Goal: Information Seeking & Learning: Find specific fact

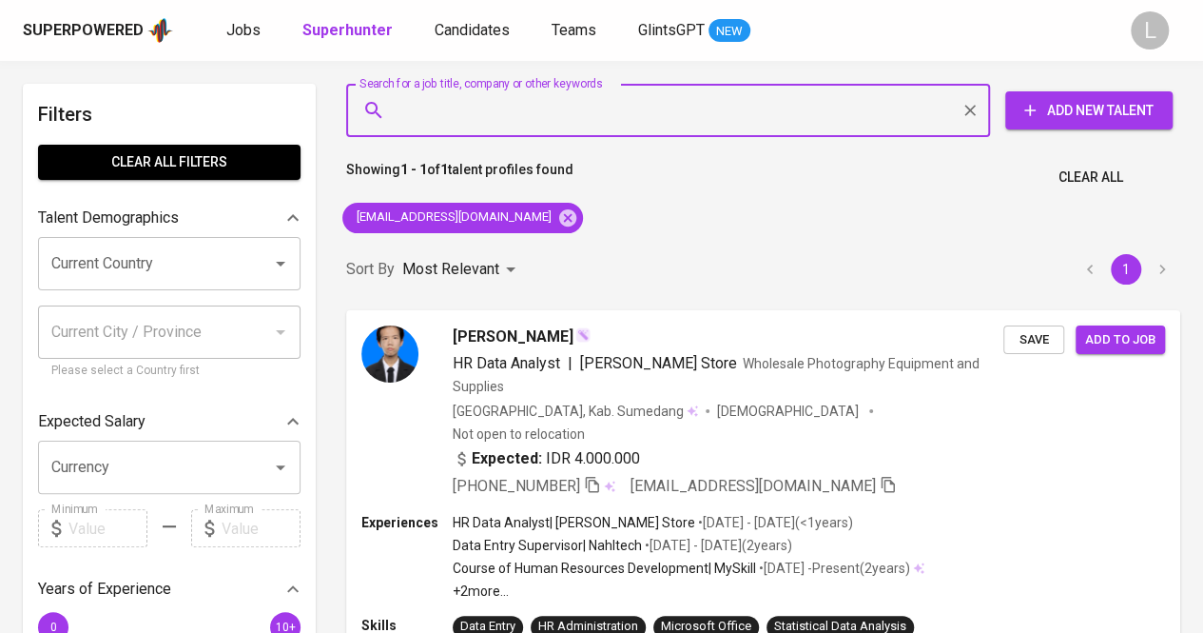
type input "[EMAIL_ADDRESS][DOMAIN_NAME]"
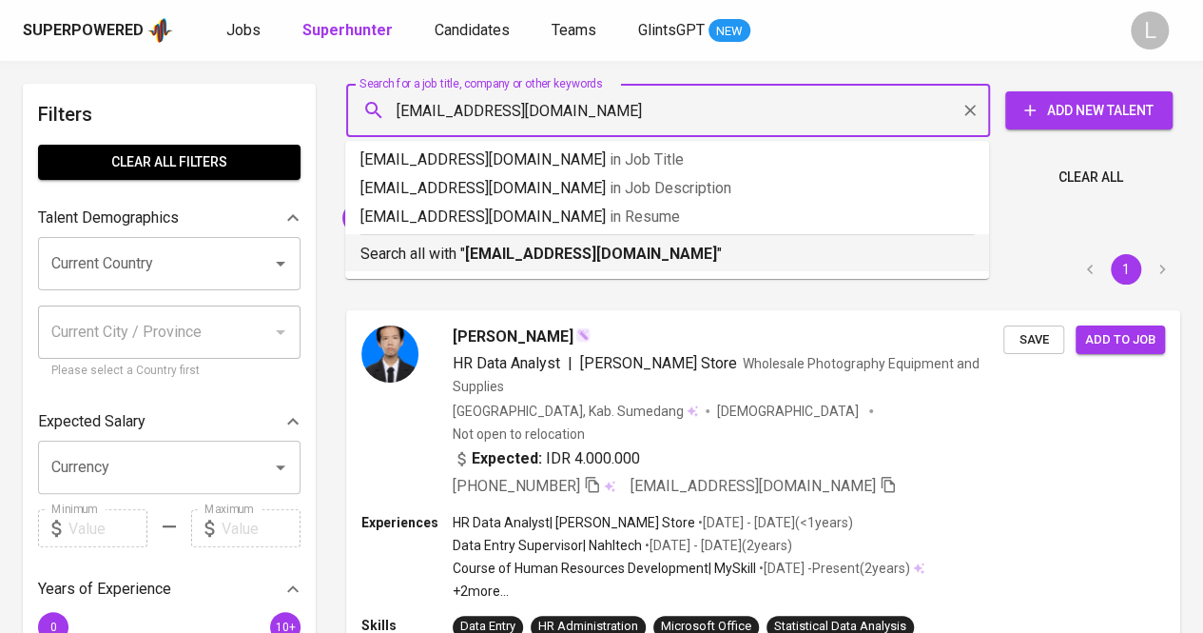
click at [565, 244] on p "Search all with " [EMAIL_ADDRESS][DOMAIN_NAME] "" at bounding box center [668, 254] width 614 height 23
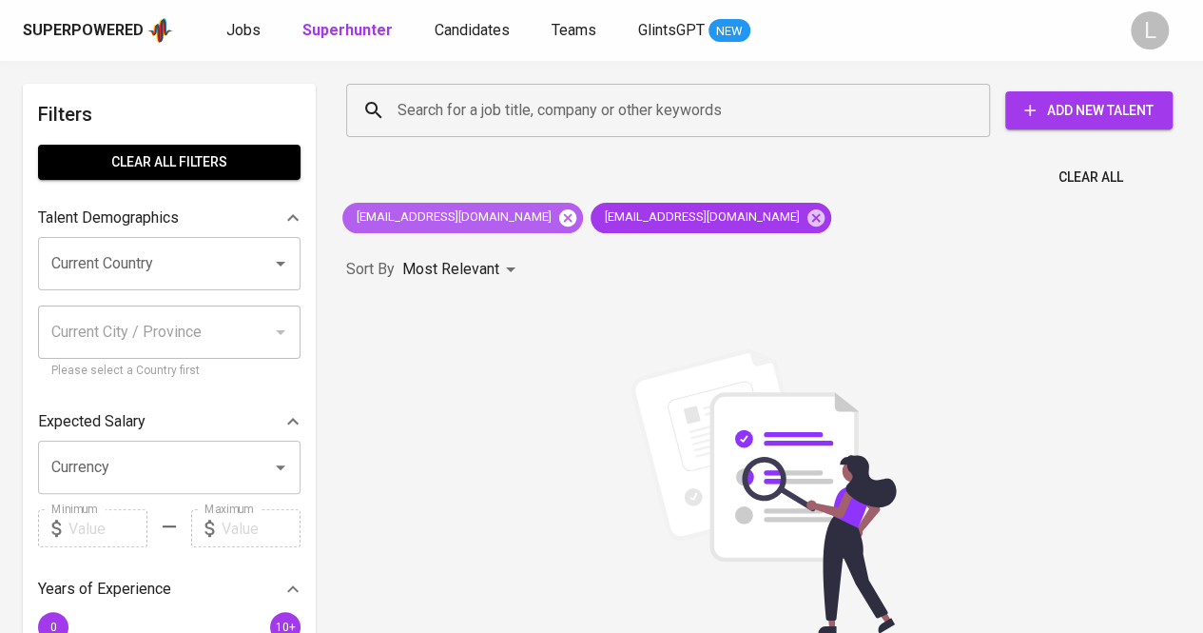
click at [559, 213] on icon at bounding box center [567, 216] width 17 height 17
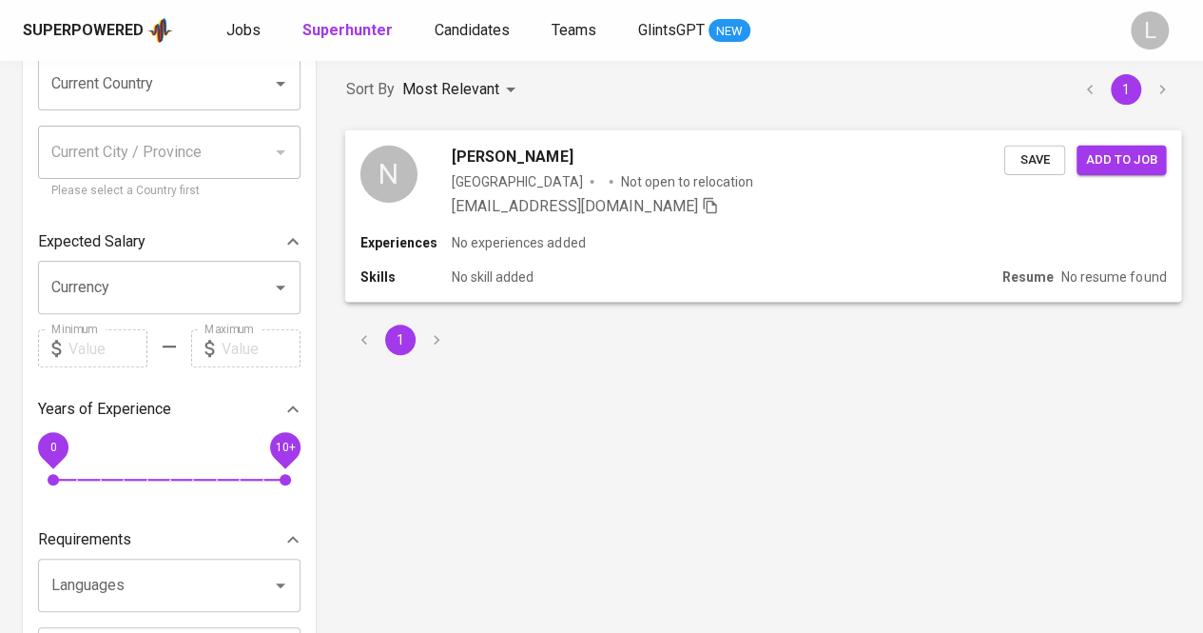
scroll to position [190, 0]
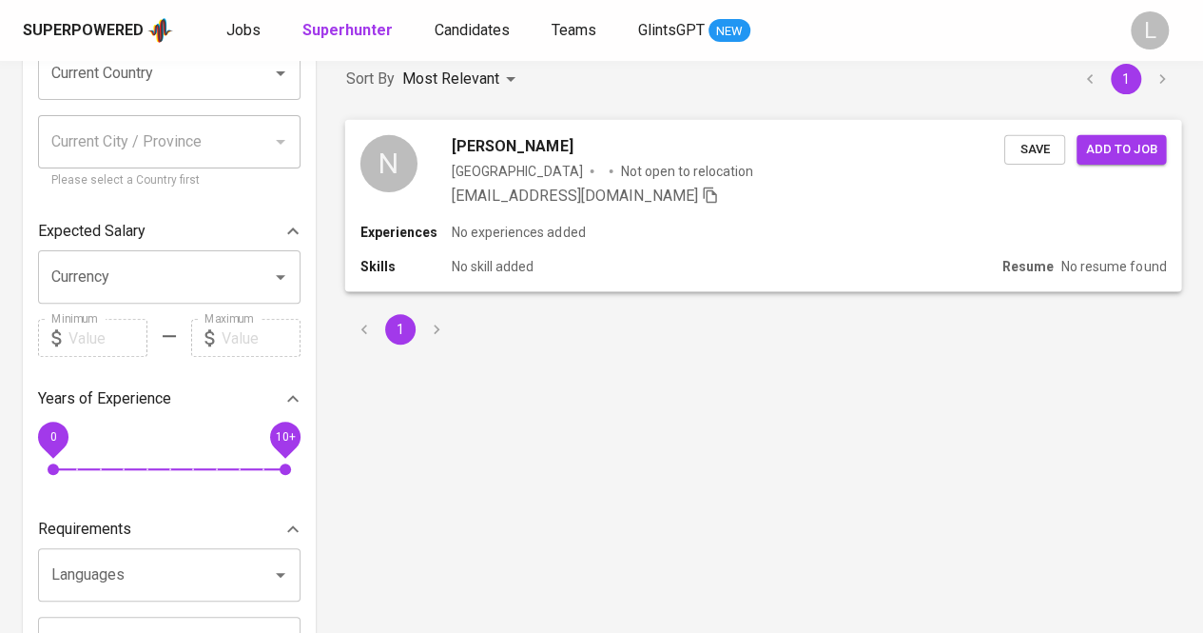
click at [498, 128] on div "N Nadya Septiani [GEOGRAPHIC_DATA] Not open to relocation [EMAIL_ADDRESS][DOMAI…" at bounding box center [763, 170] width 837 height 103
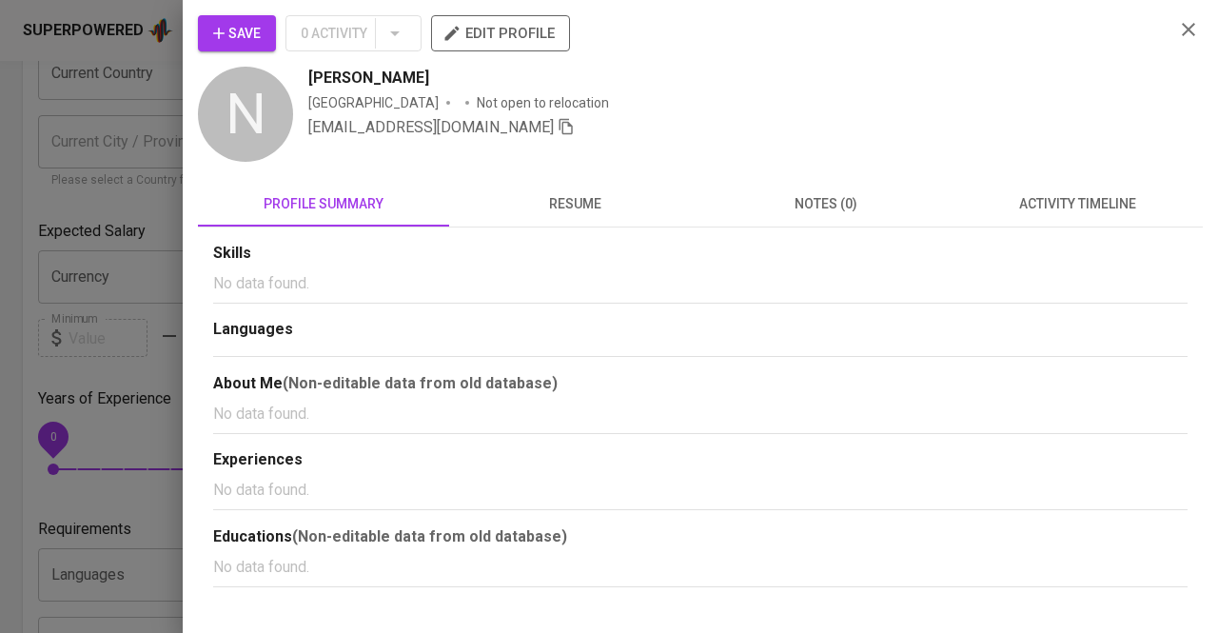
click at [590, 205] on span "resume" at bounding box center [574, 204] width 228 height 24
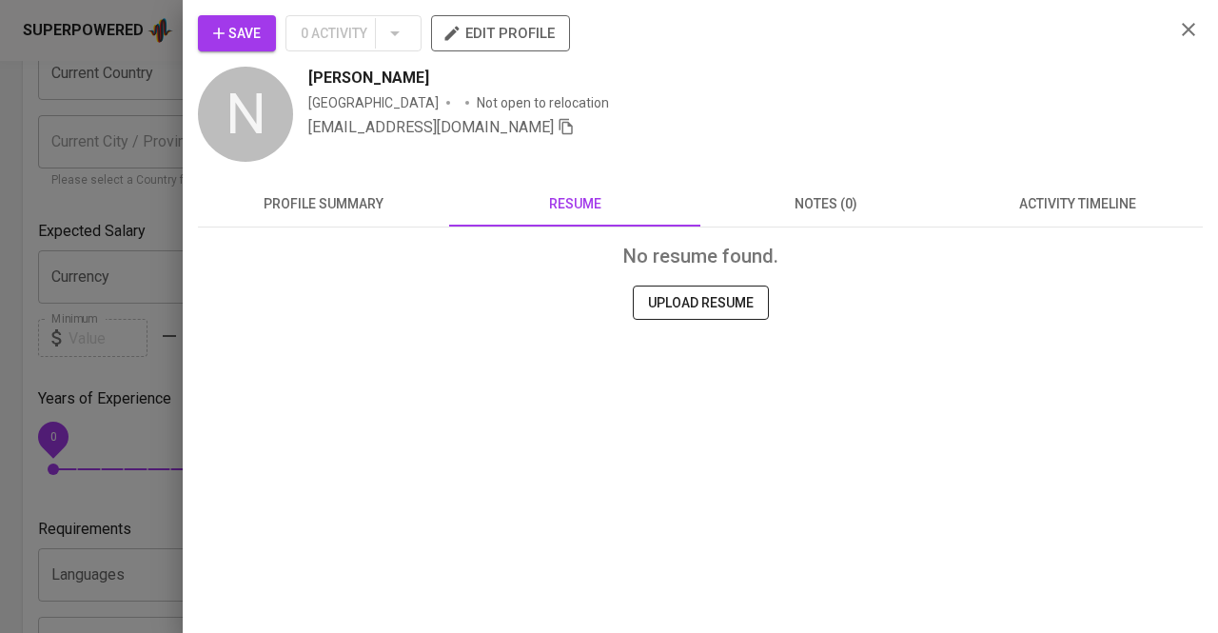
drag, startPoint x: 108, startPoint y: 107, endPoint x: 141, endPoint y: 10, distance: 103.2
click at [113, 102] on div at bounding box center [609, 316] width 1218 height 633
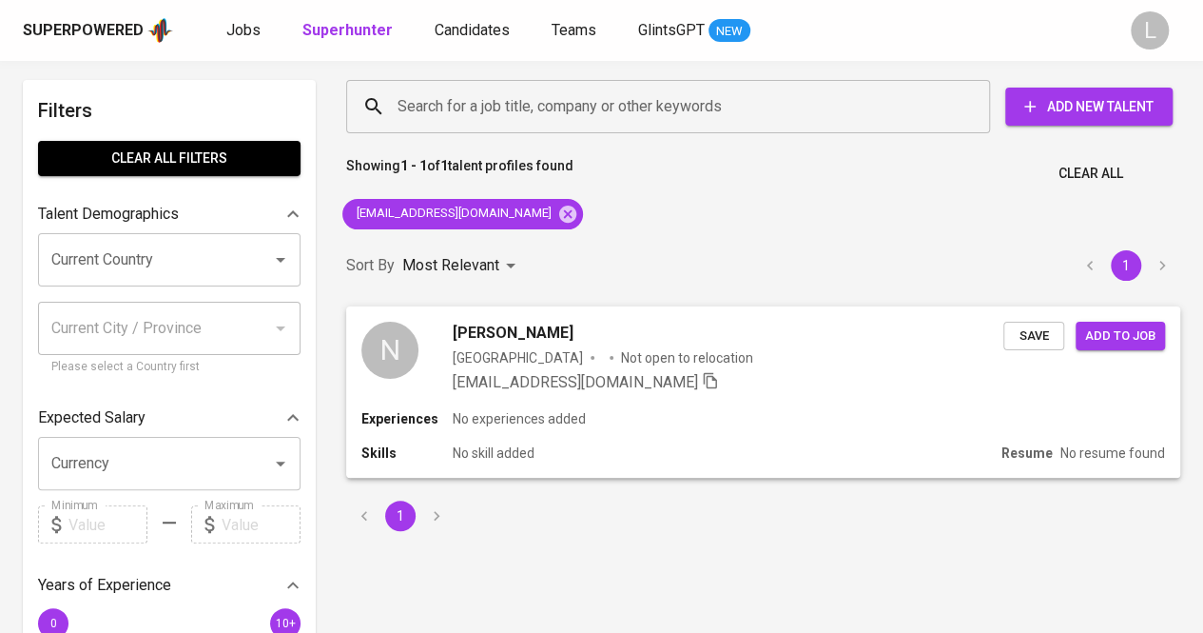
scroll to position [0, 0]
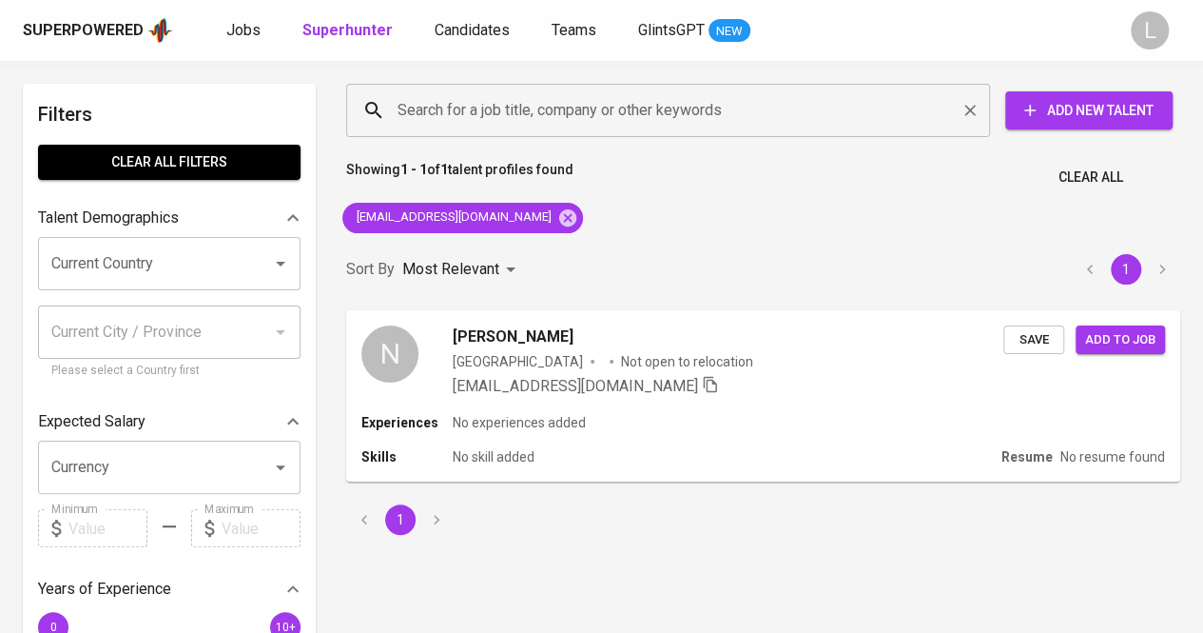
click at [544, 114] on input "Search for a job title, company or other keywords" at bounding box center [673, 110] width 560 height 36
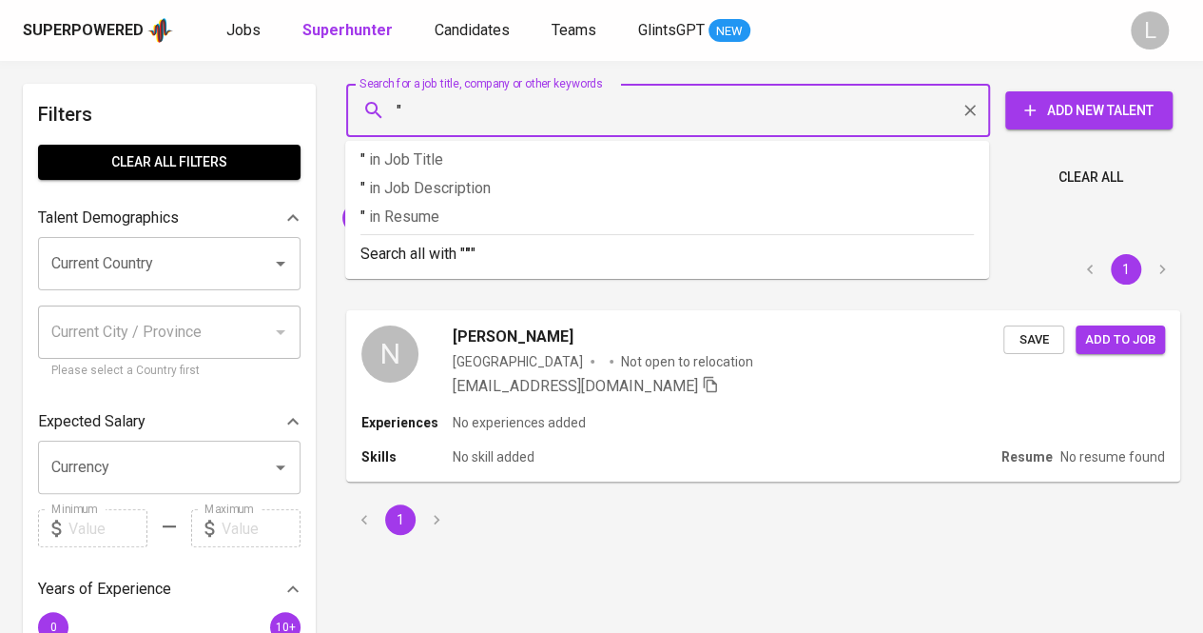
paste input "[PERSON_NAME]"
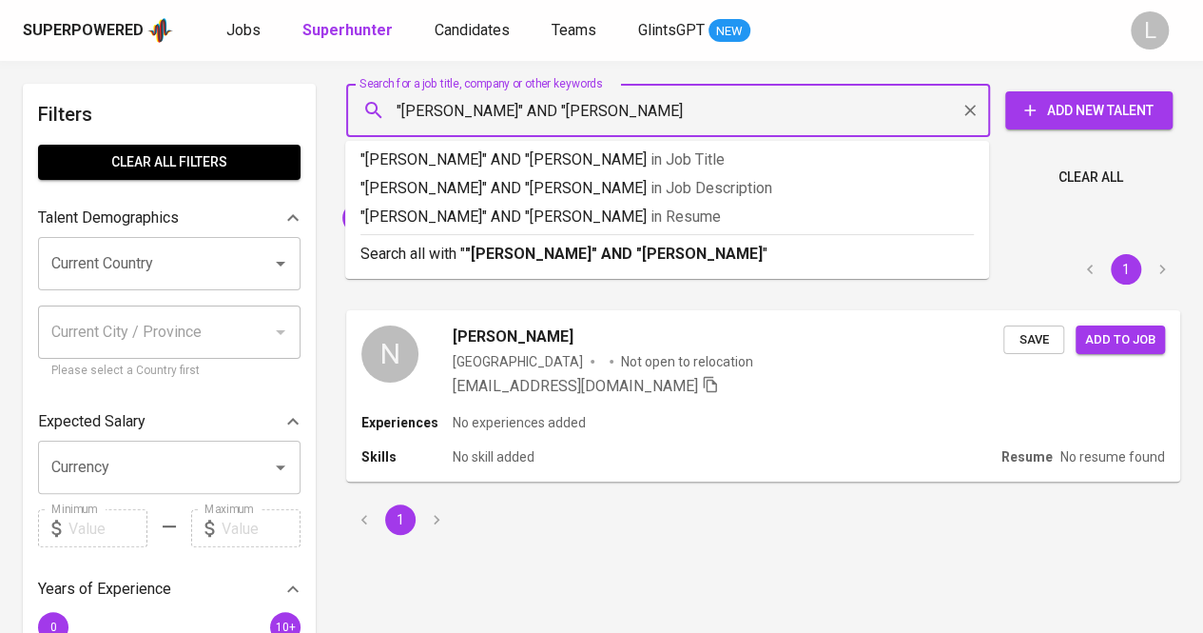
type input ""[PERSON_NAME]" AND "[PERSON_NAME]""
click at [663, 246] on b ""[PERSON_NAME]" AND "[PERSON_NAME]"" at bounding box center [616, 253] width 303 height 18
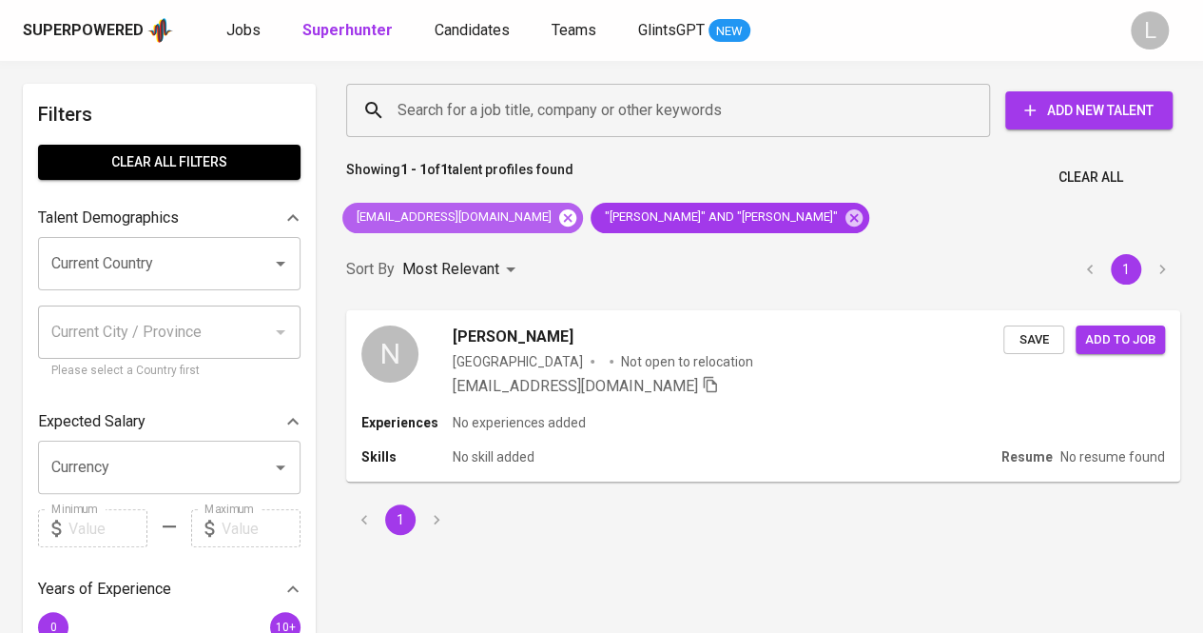
click at [557, 215] on icon at bounding box center [567, 217] width 21 height 21
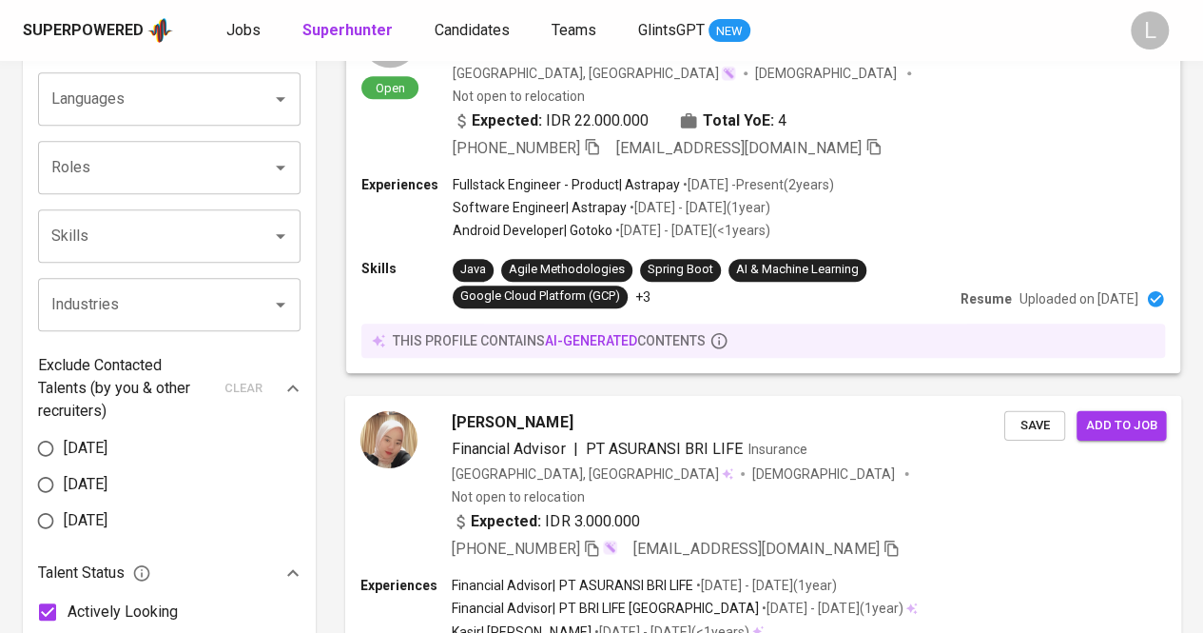
scroll to position [951, 0]
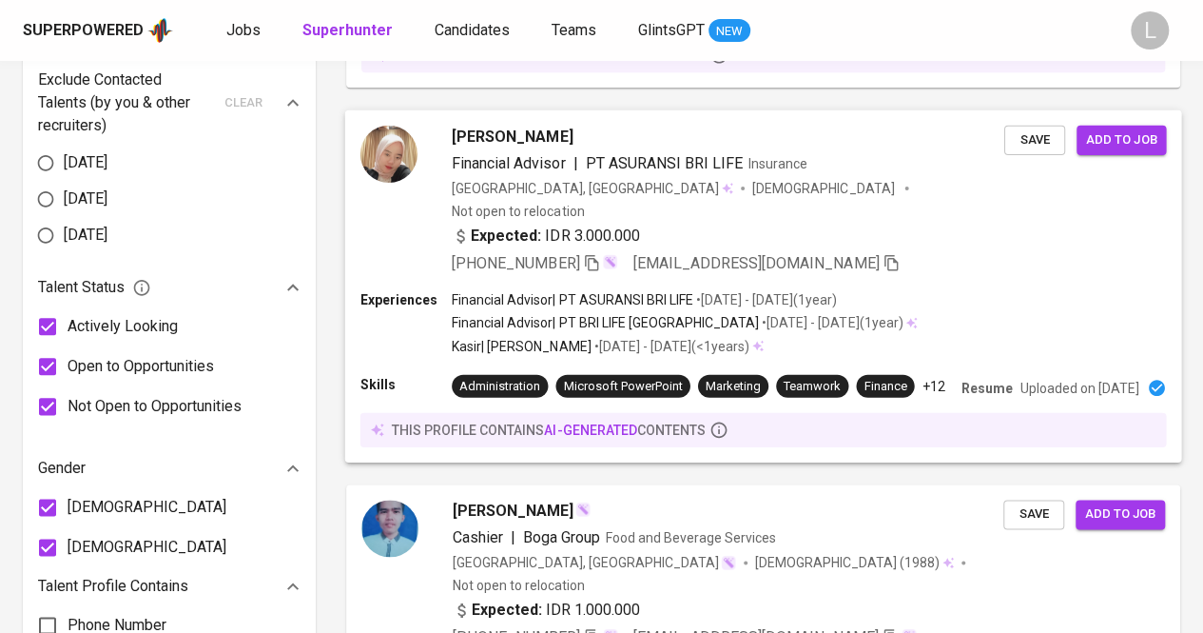
click at [517, 125] on span "[PERSON_NAME]" at bounding box center [512, 136] width 121 height 23
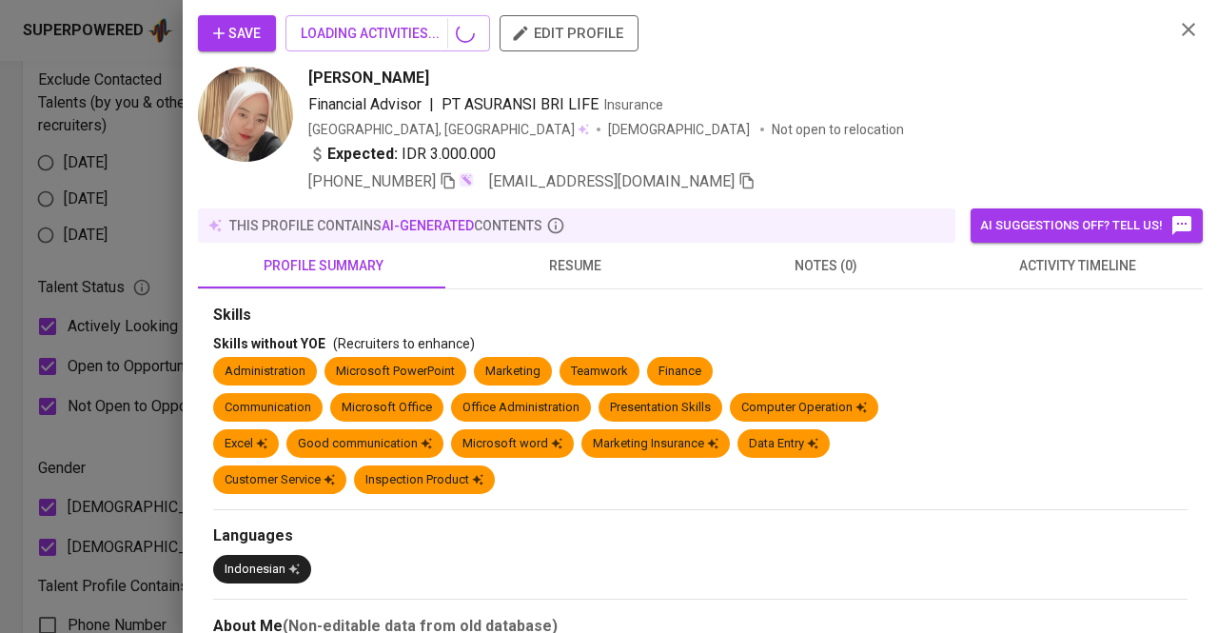
click at [575, 279] on div at bounding box center [609, 316] width 1218 height 633
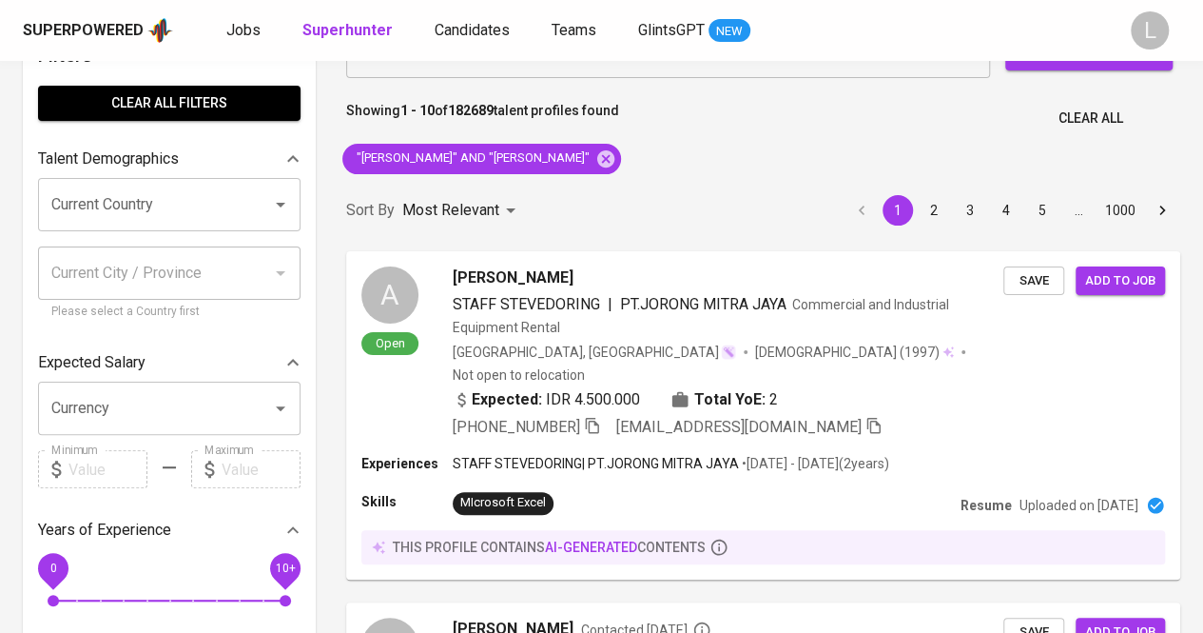
scroll to position [0, 0]
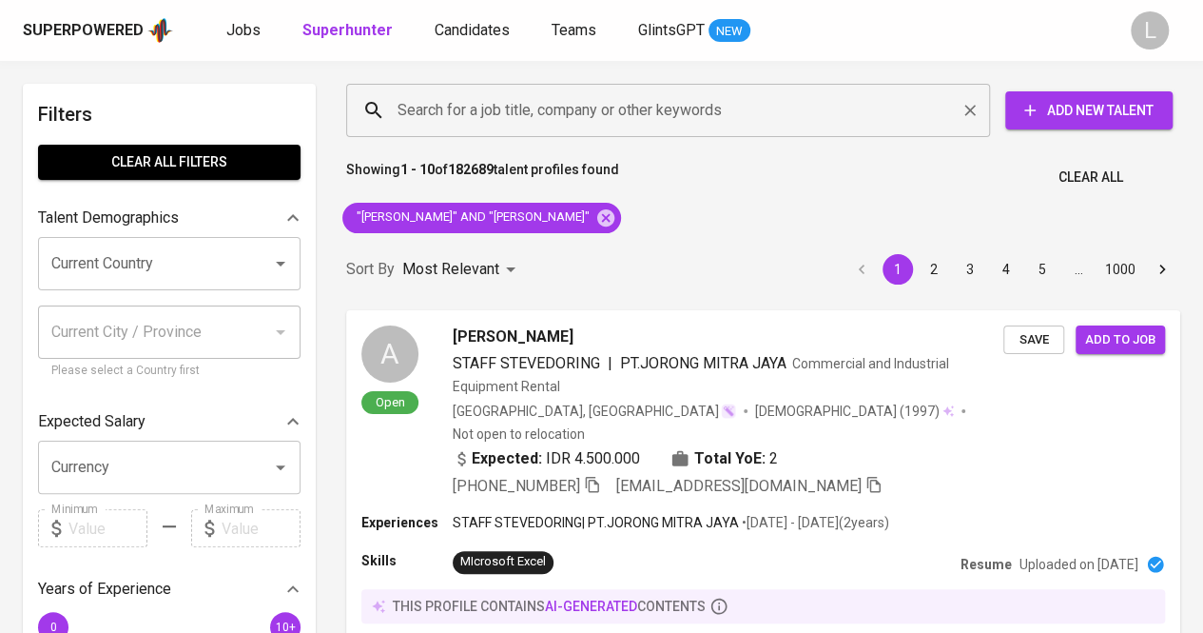
click at [634, 107] on input "Search for a job title, company or other keywords" at bounding box center [673, 110] width 560 height 36
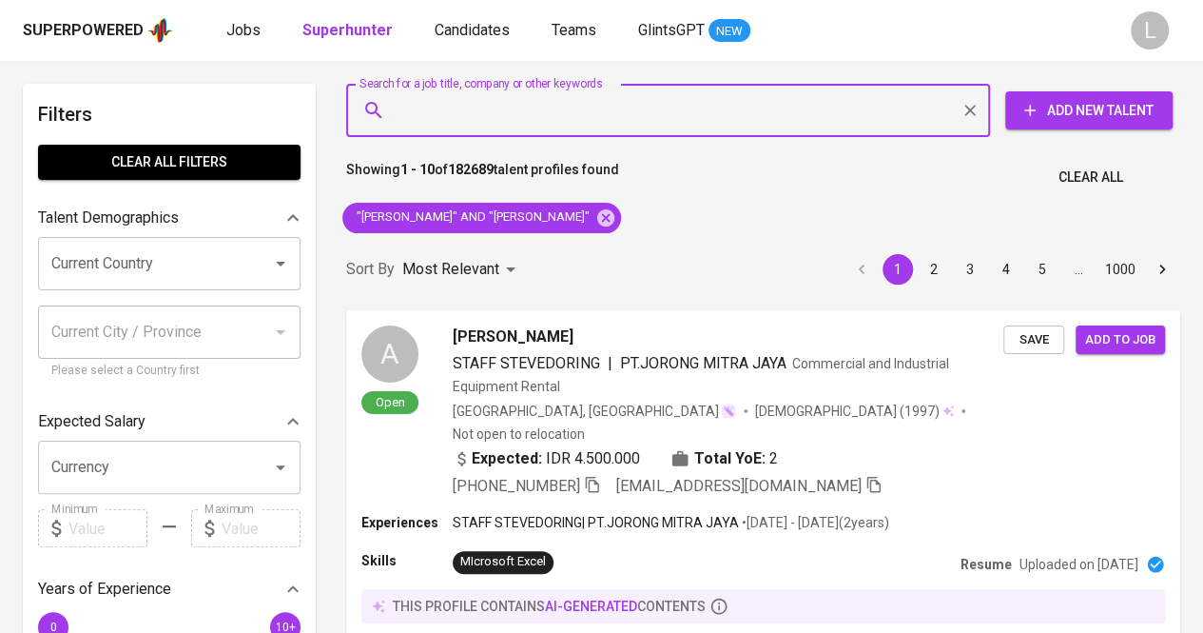
paste input "[EMAIL_ADDRESS][DOMAIN_NAME]"
type input "[EMAIL_ADDRESS][DOMAIN_NAME]"
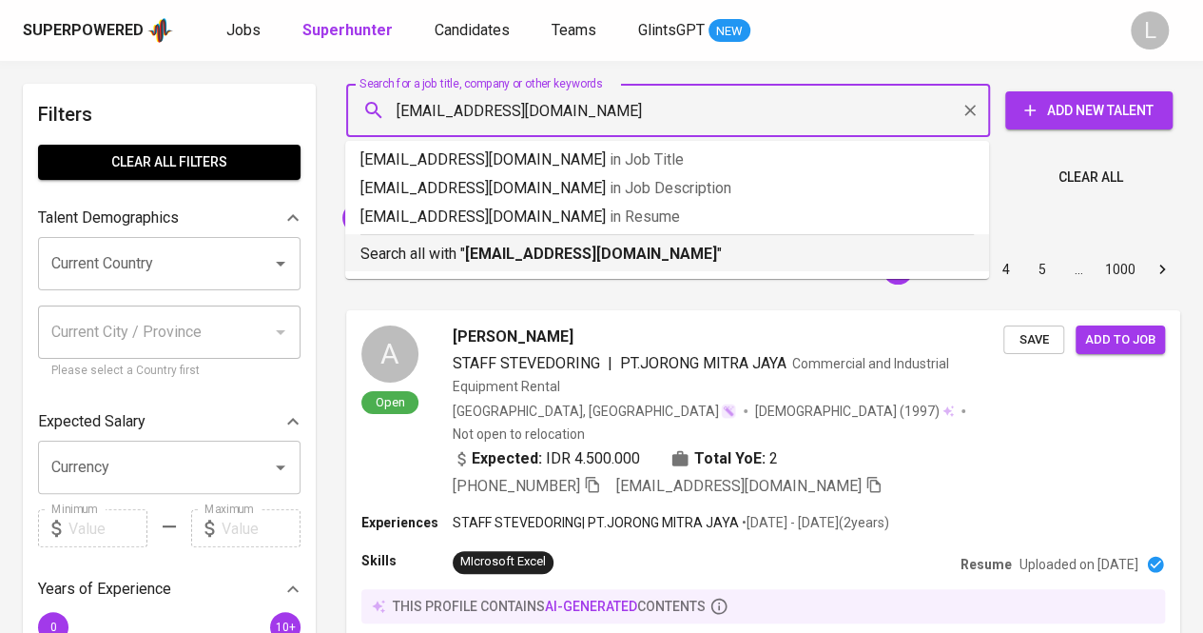
click at [552, 245] on b "[EMAIL_ADDRESS][DOMAIN_NAME]" at bounding box center [591, 253] width 252 height 18
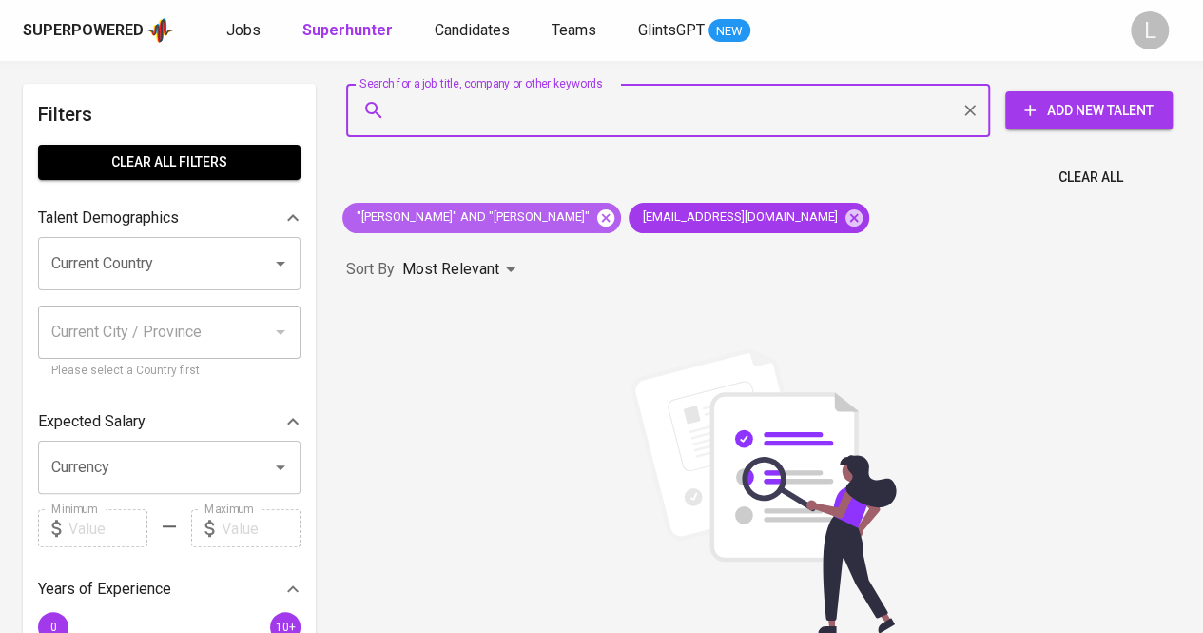
click at [595, 207] on icon at bounding box center [605, 217] width 21 height 21
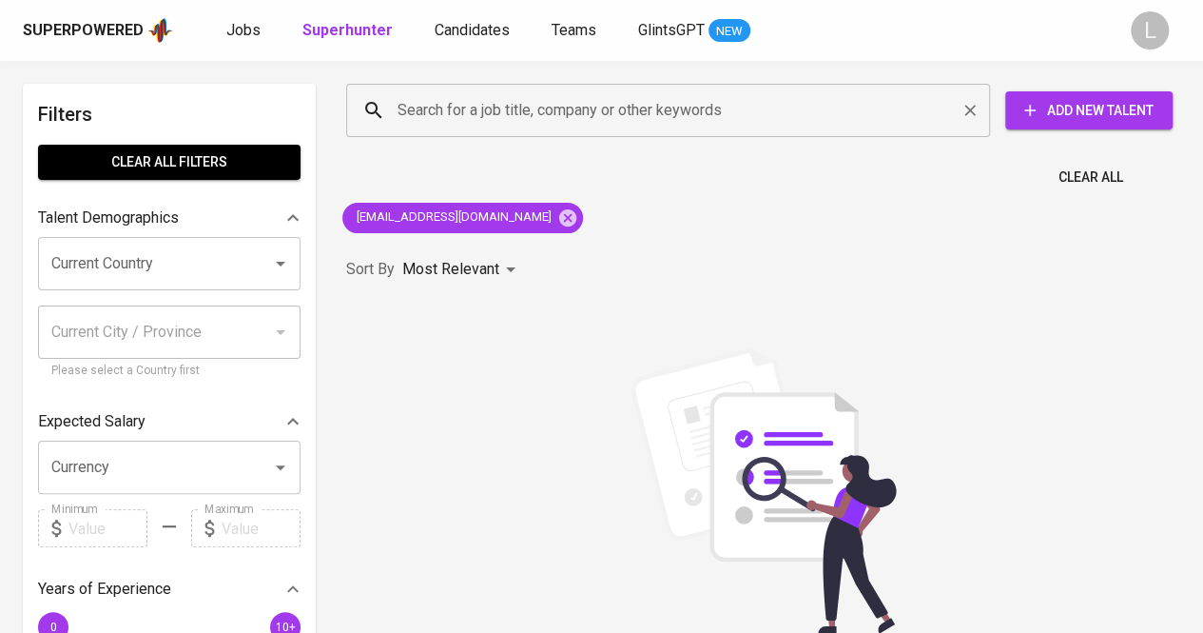
click at [636, 108] on input "Search for a job title, company or other keywords" at bounding box center [673, 110] width 560 height 36
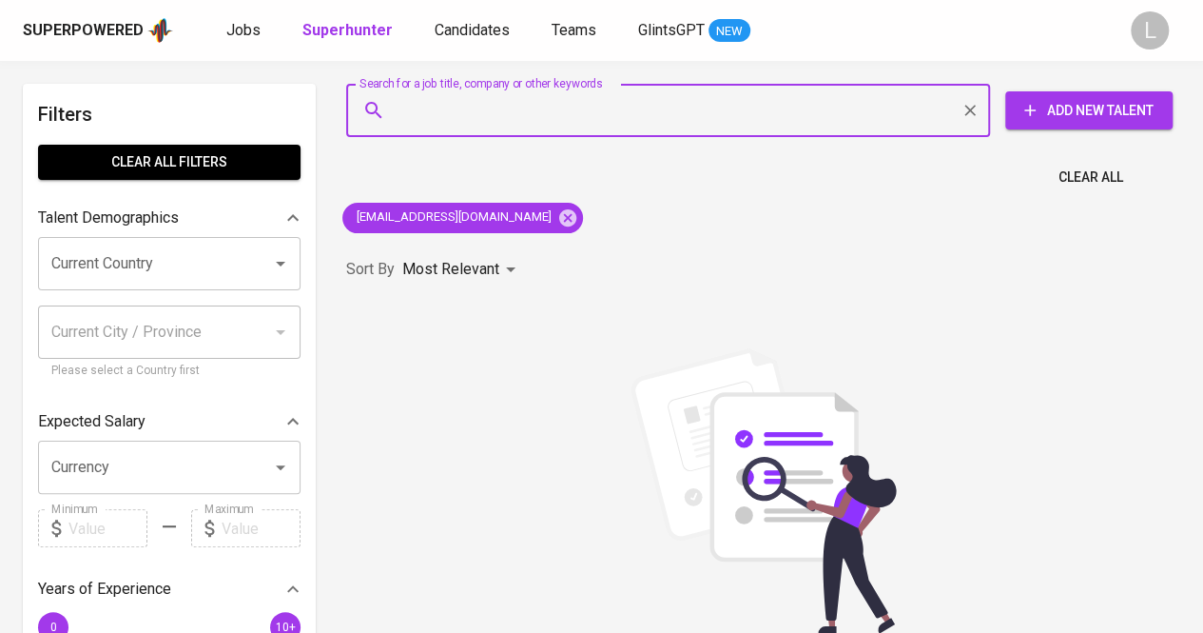
paste input "[EMAIL_ADDRESS][DOMAIN_NAME]"
type input "[EMAIL_ADDRESS][DOMAIN_NAME]"
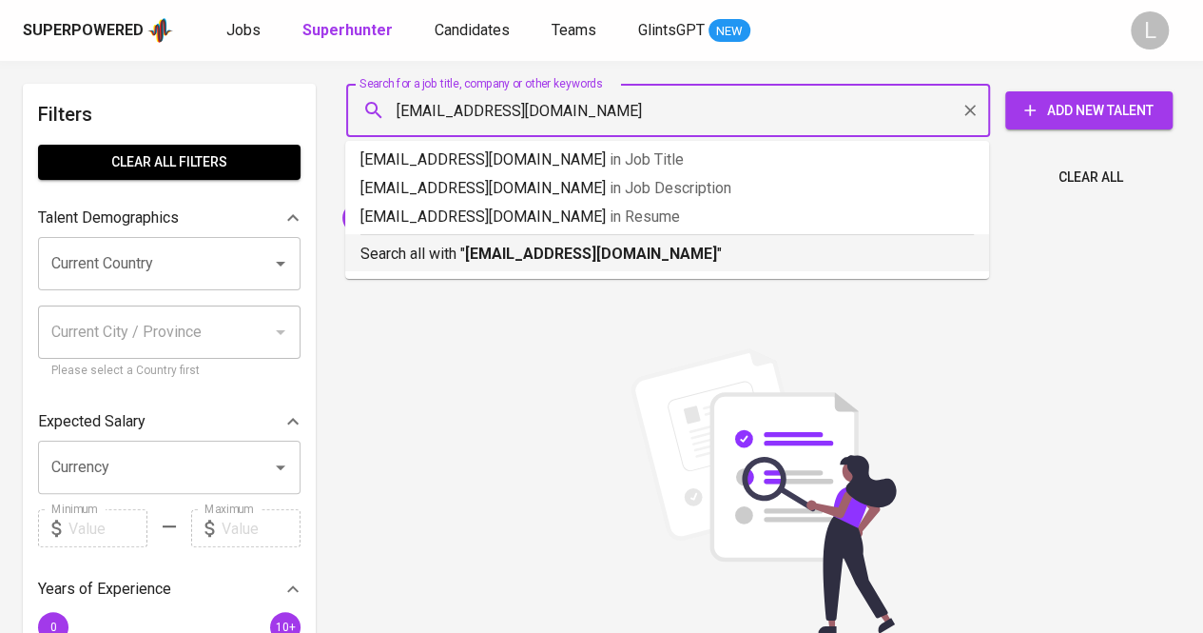
click at [588, 250] on b "[EMAIL_ADDRESS][DOMAIN_NAME]" at bounding box center [591, 253] width 252 height 18
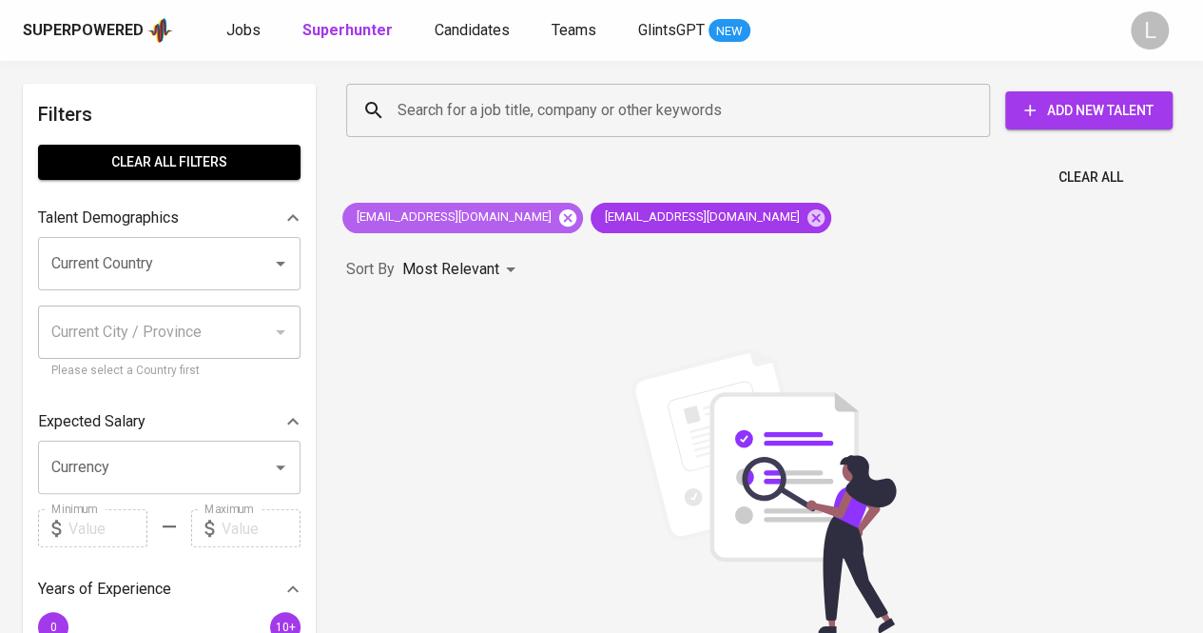
click at [557, 216] on icon at bounding box center [567, 217] width 21 height 21
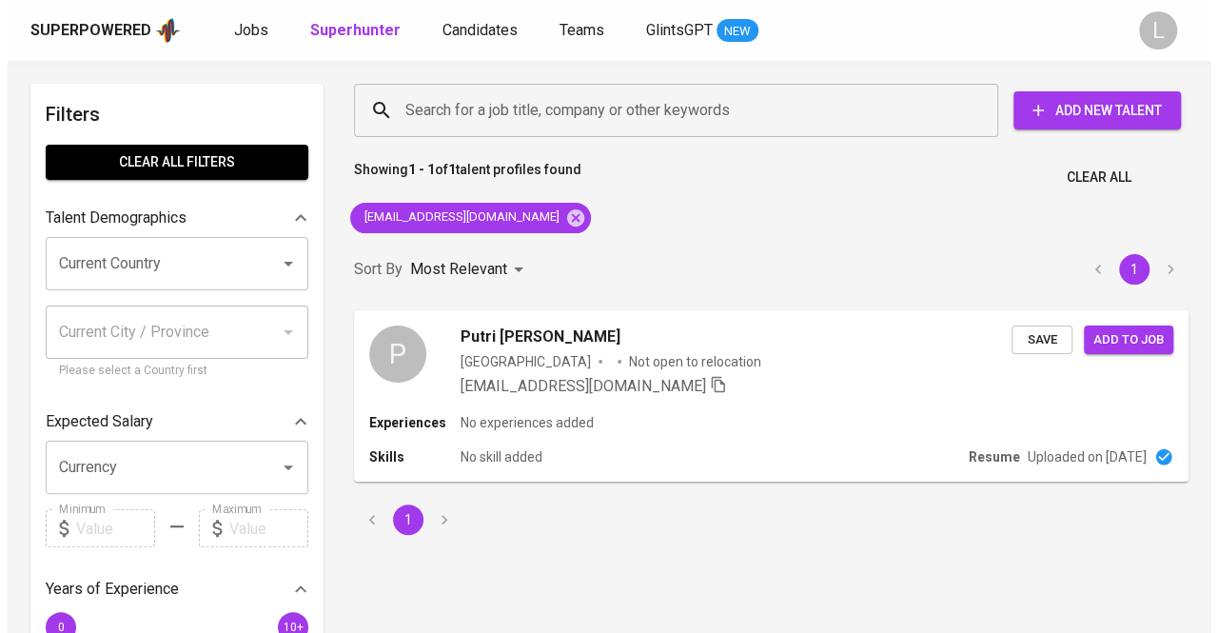
scroll to position [95, 0]
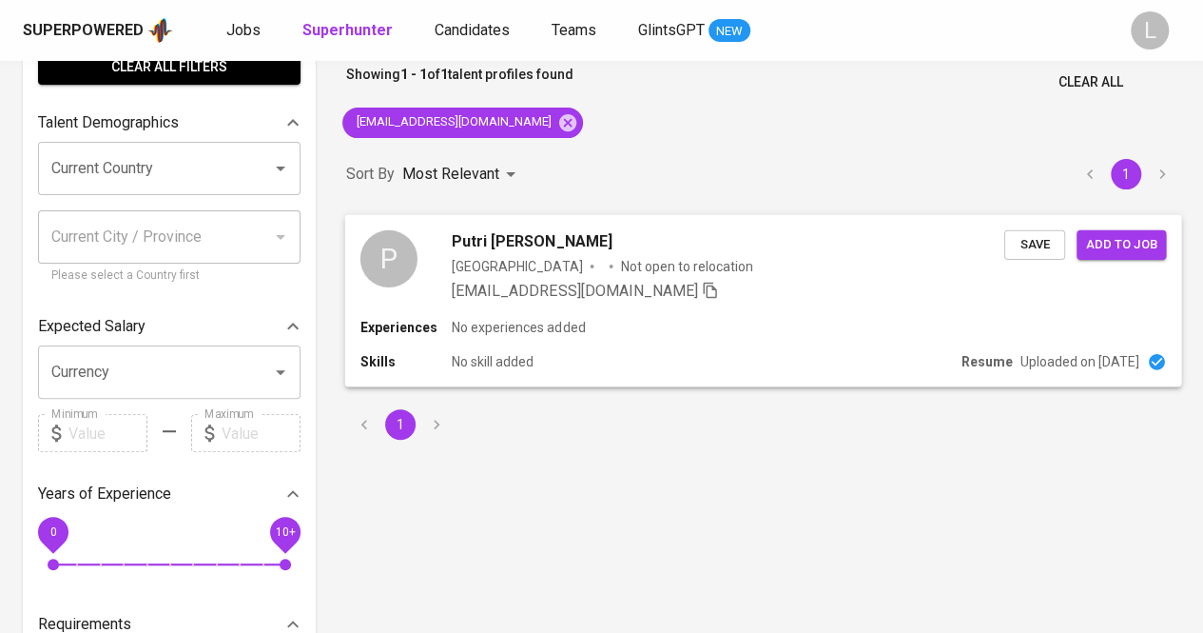
click at [543, 244] on span "Putri [PERSON_NAME]" at bounding box center [532, 240] width 161 height 23
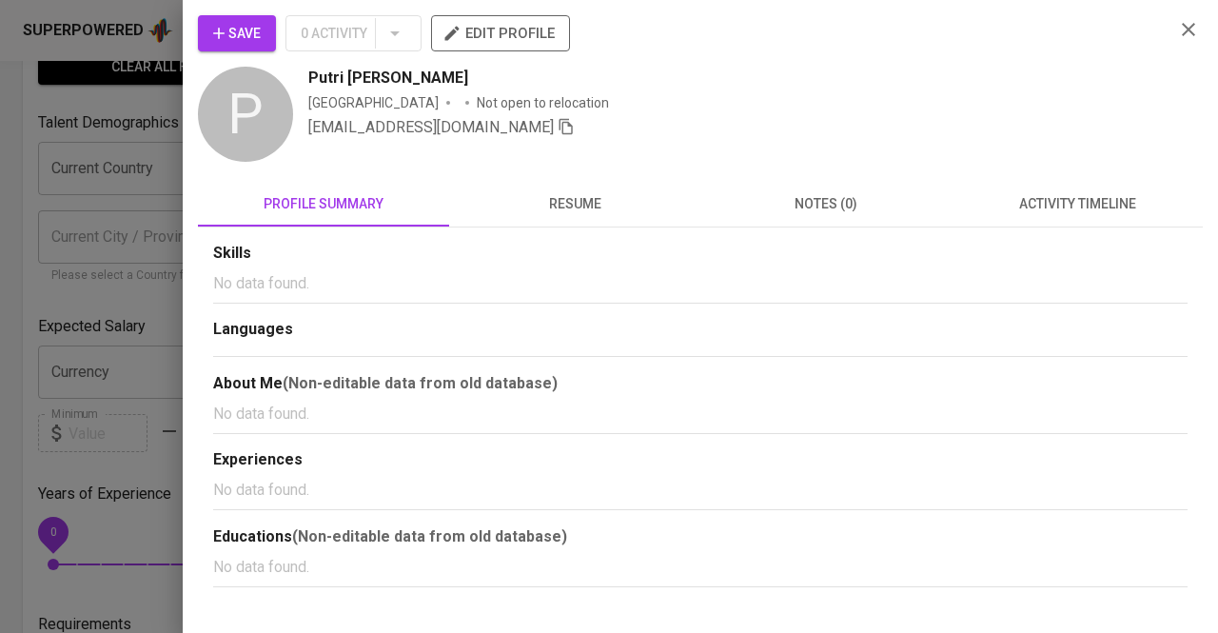
click at [607, 222] on button "resume" at bounding box center [574, 204] width 251 height 46
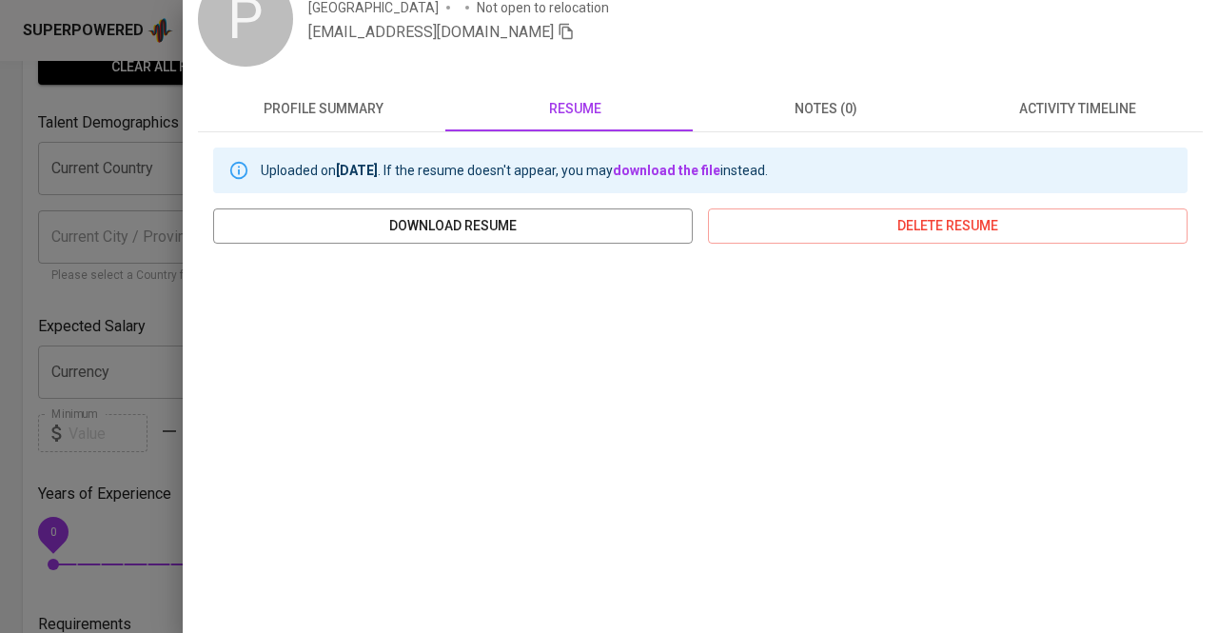
drag, startPoint x: 83, startPoint y: 216, endPoint x: 188, endPoint y: 193, distance: 108.0
click at [84, 216] on div at bounding box center [609, 316] width 1218 height 633
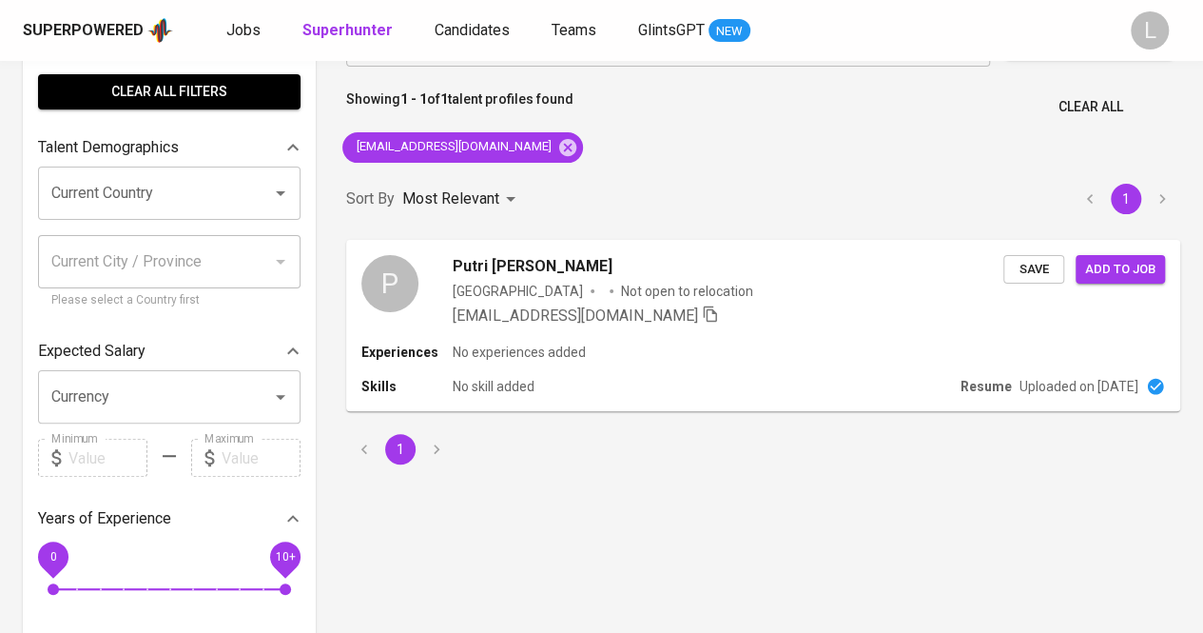
scroll to position [0, 0]
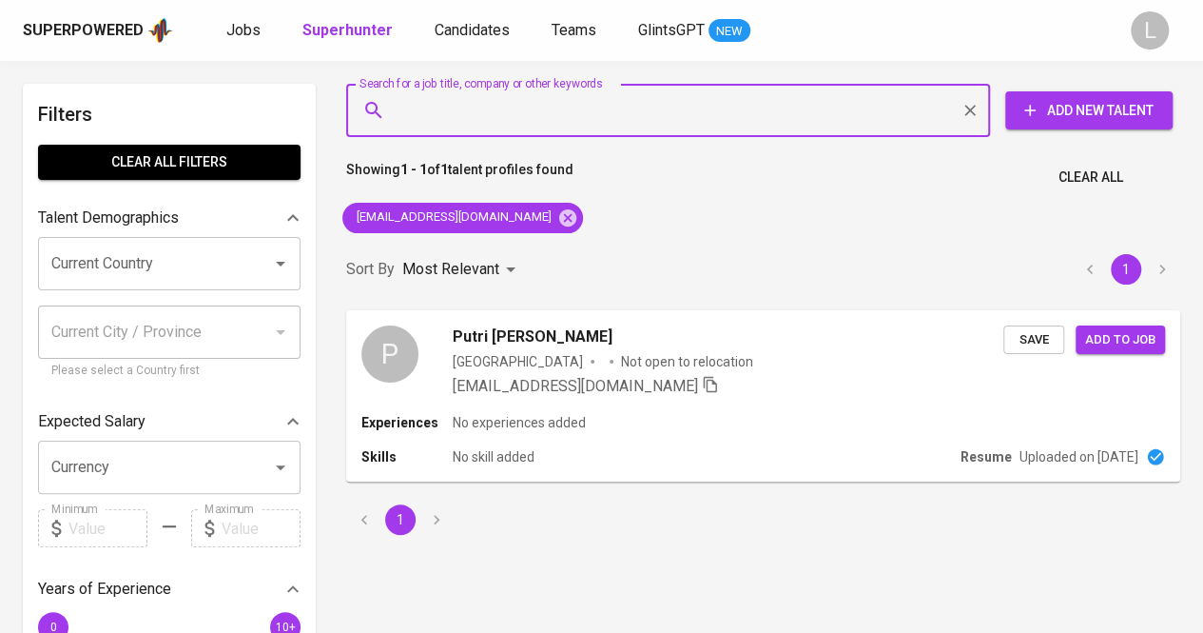
click at [767, 98] on input "Search for a job title, company or other keywords" at bounding box center [673, 110] width 560 height 36
paste input "[EMAIL_ADDRESS][DOMAIN_NAME]"
type input "[EMAIL_ADDRESS][DOMAIN_NAME]"
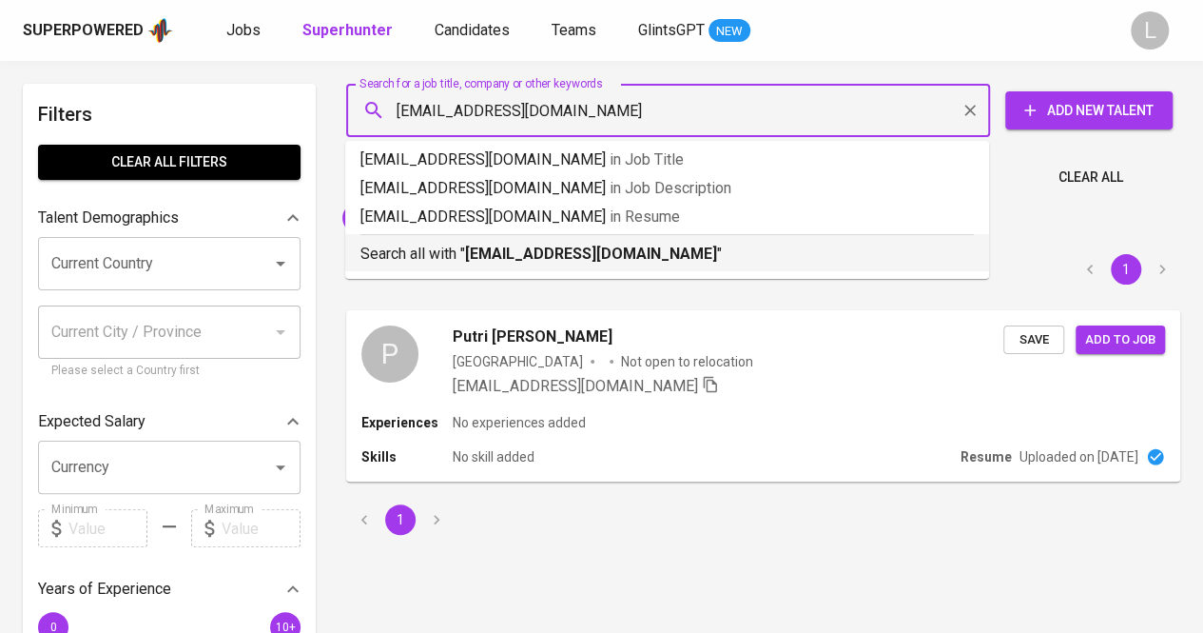
click at [646, 269] on li "Search all with " [EMAIL_ADDRESS][DOMAIN_NAME] "" at bounding box center [667, 252] width 644 height 37
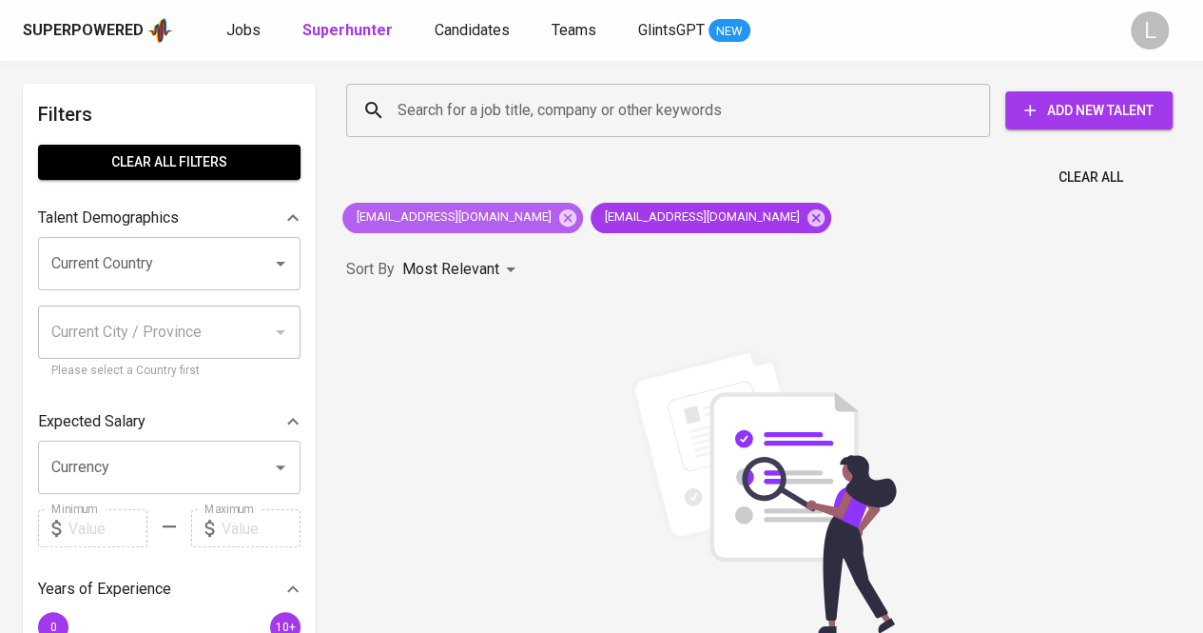
click at [531, 210] on span "[EMAIL_ADDRESS][DOMAIN_NAME]" at bounding box center [452, 217] width 221 height 18
click at [557, 211] on icon at bounding box center [567, 217] width 21 height 21
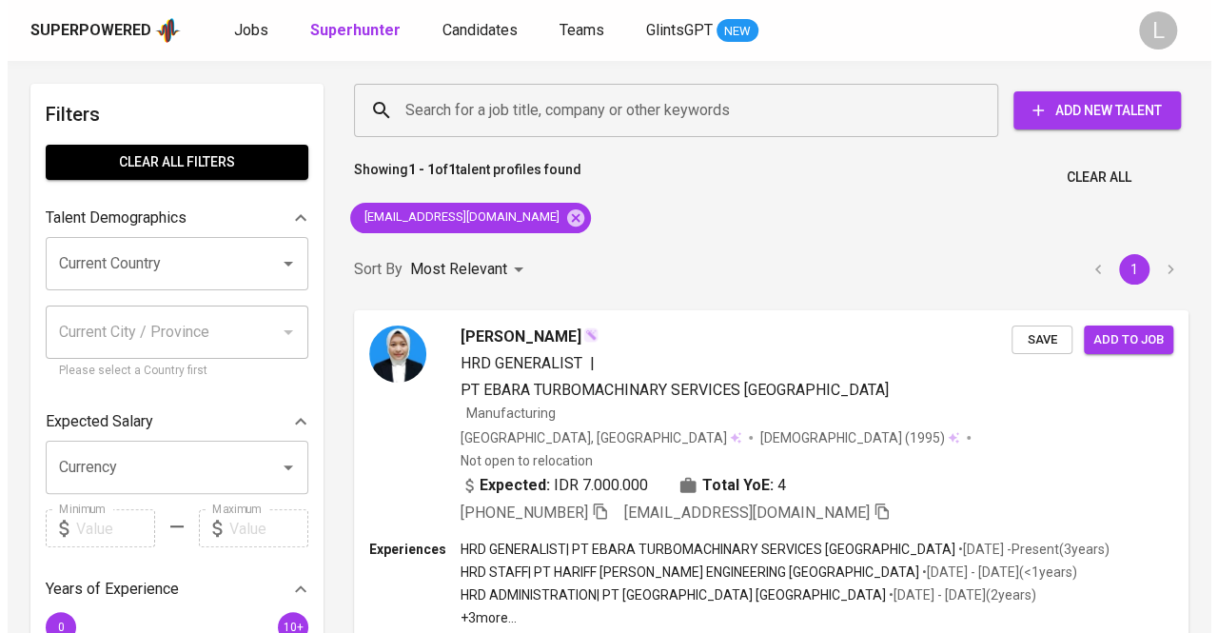
scroll to position [190, 0]
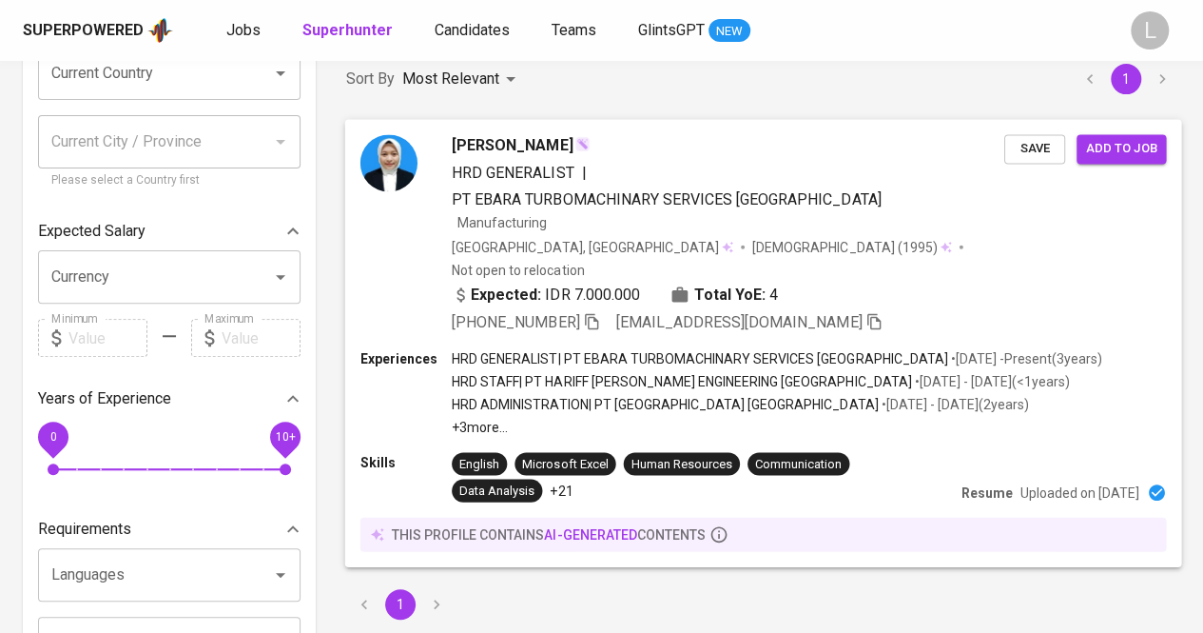
click at [504, 136] on span "[PERSON_NAME]" at bounding box center [512, 145] width 121 height 23
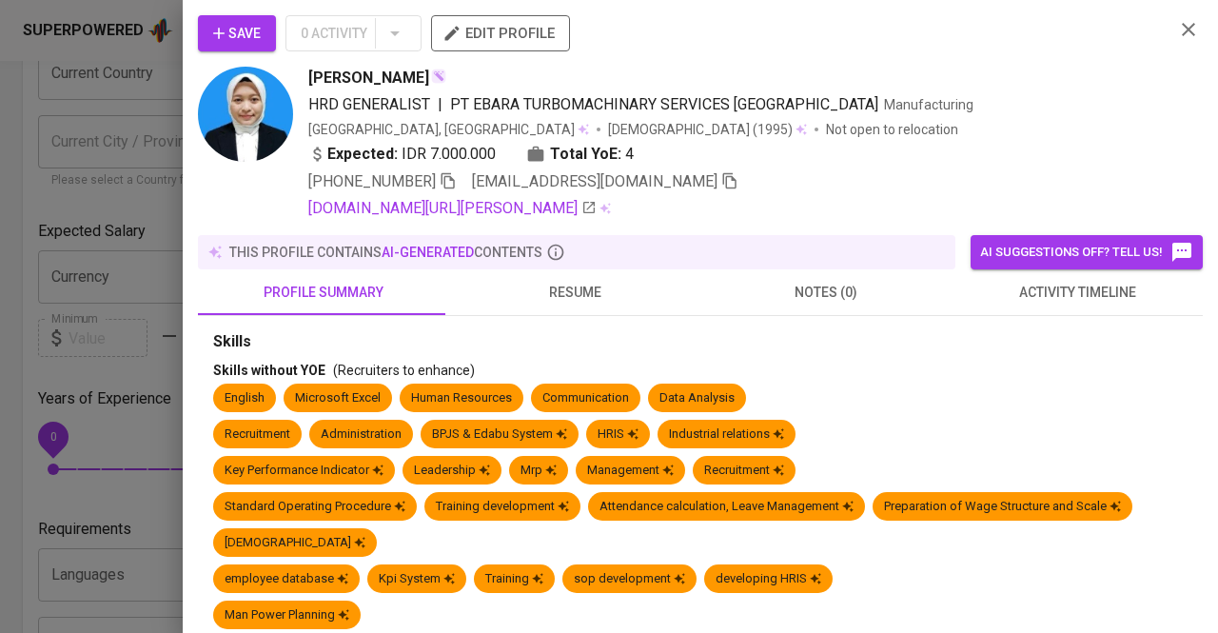
scroll to position [190, 0]
drag, startPoint x: 299, startPoint y: 68, endPoint x: 387, endPoint y: 88, distance: 90.7
click at [388, 88] on div "Anisa Malik HRD GENERALIST | PT EBARA TURBOMACHINARY SERVICES INDONESIA Manufac…" at bounding box center [678, 143] width 961 height 153
copy span "[PERSON_NAME]"
click at [446, 182] on icon "button" at bounding box center [447, 181] width 13 height 16
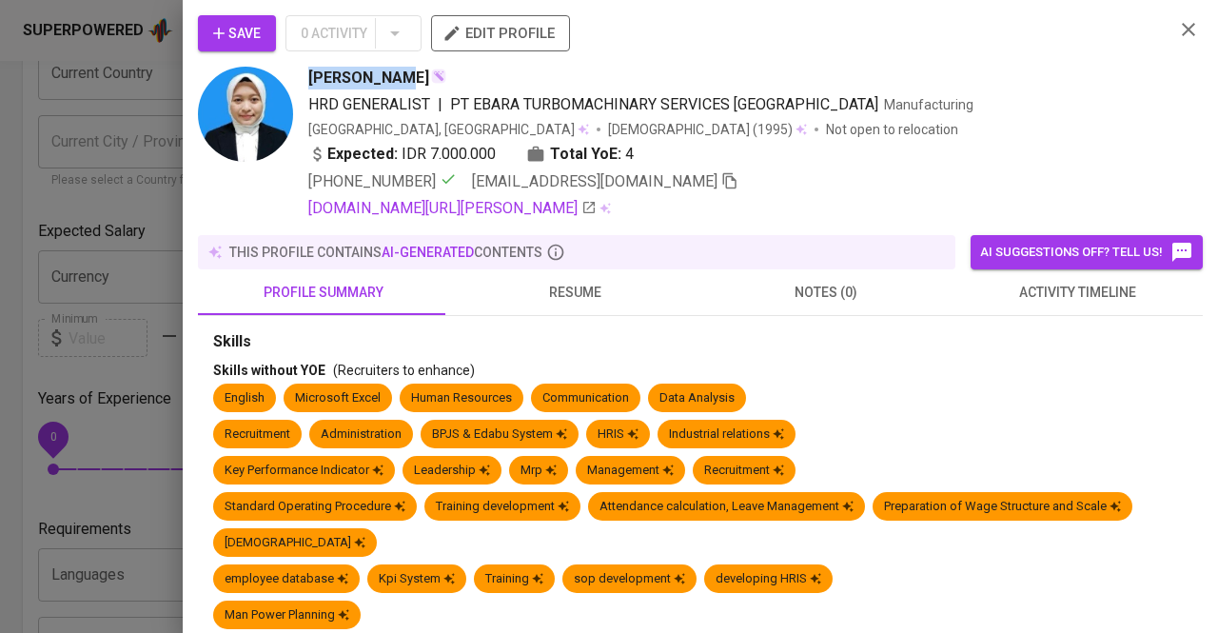
click at [538, 283] on span "resume" at bounding box center [574, 293] width 228 height 24
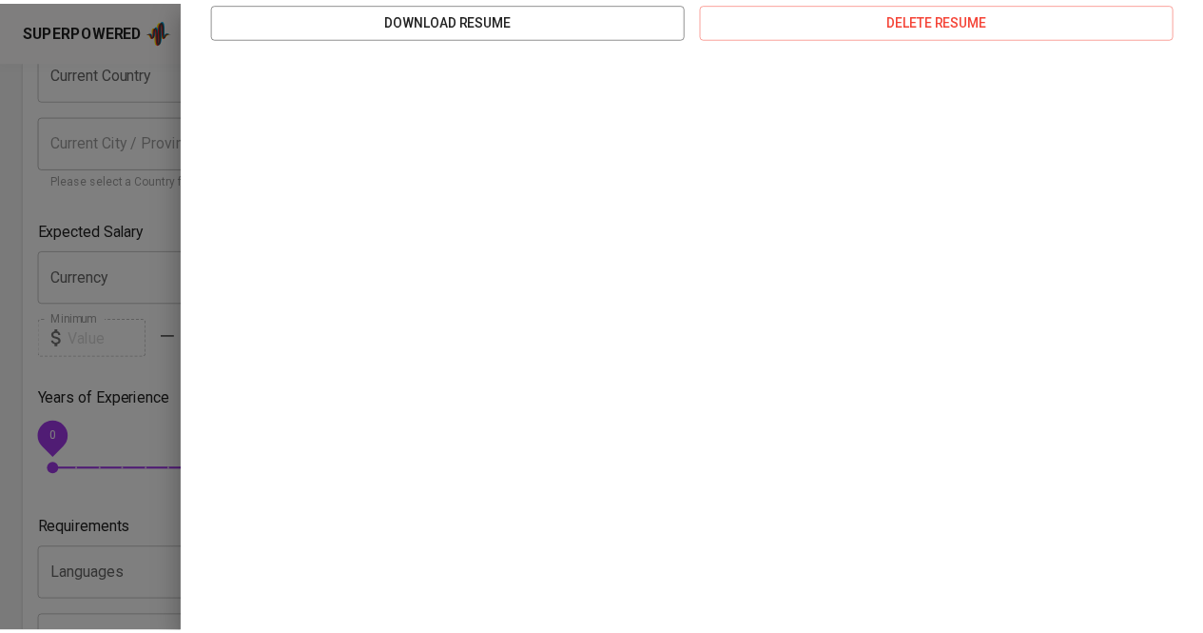
scroll to position [408, 0]
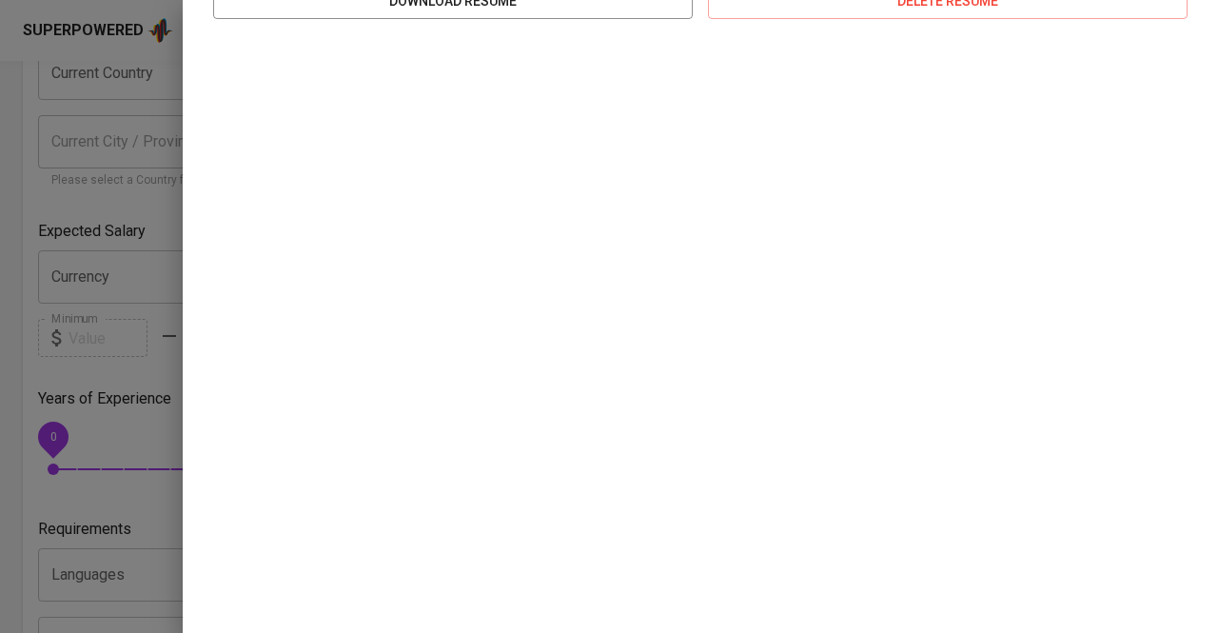
click at [0, 219] on div at bounding box center [609, 316] width 1218 height 633
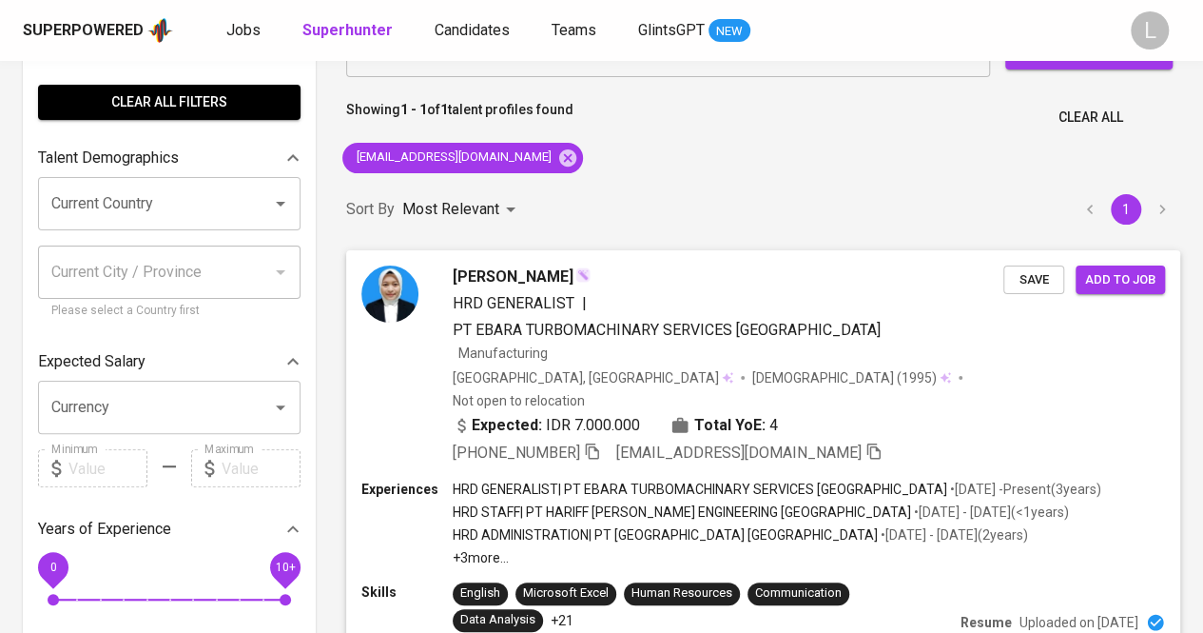
scroll to position [0, 0]
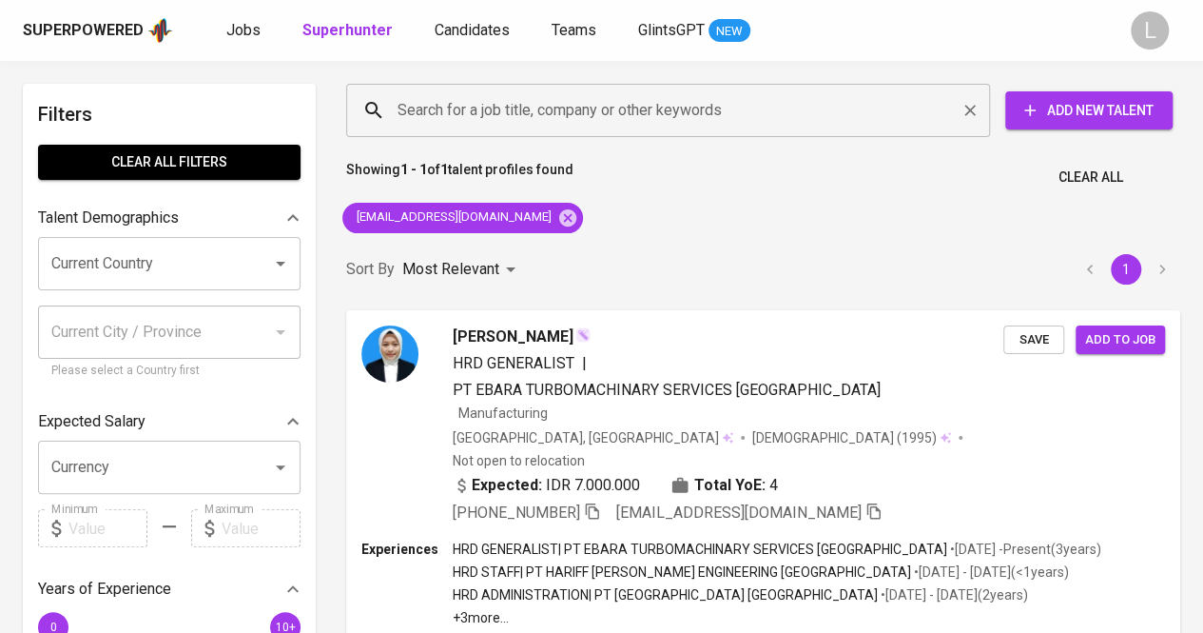
click at [590, 107] on input "Search for a job title, company or other keywords" at bounding box center [673, 110] width 560 height 36
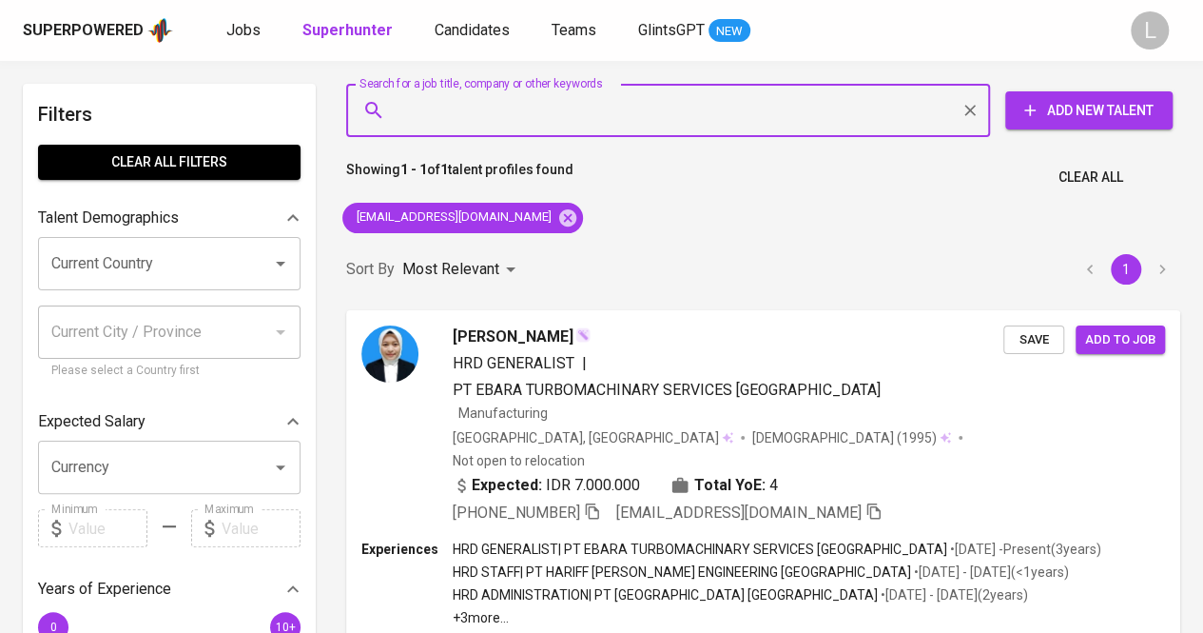
paste input "ria.olva@hotmail.com"
type input "ria.olva@hotmail.com"
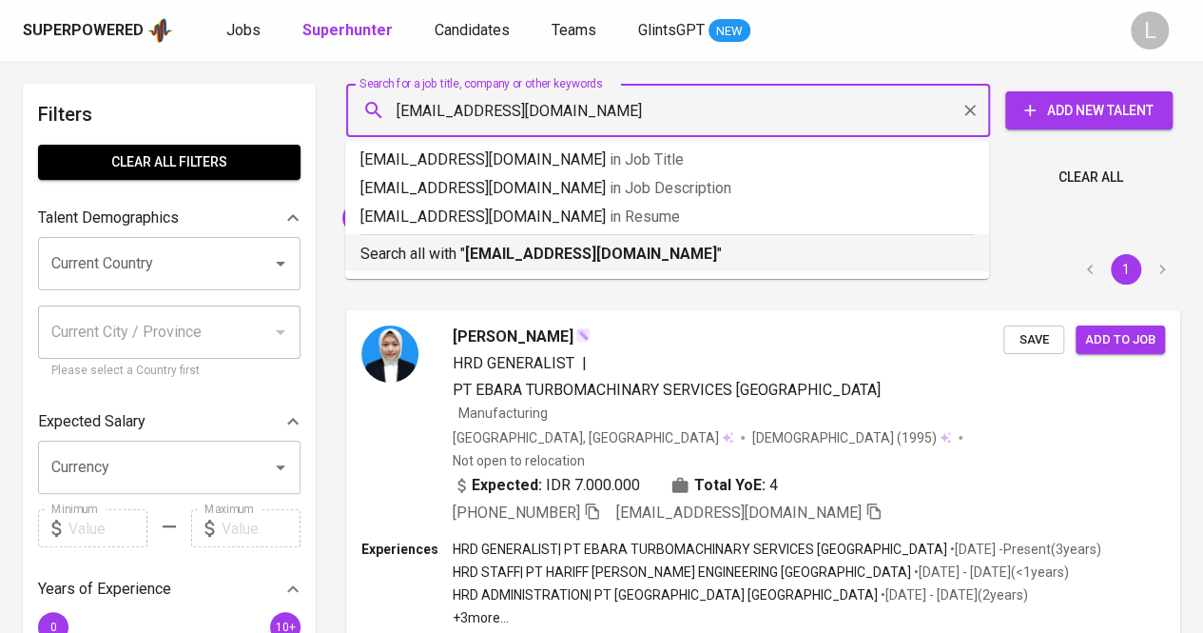
click at [635, 258] on p "Search all with " ria.olva@hotmail.com "" at bounding box center [668, 254] width 614 height 23
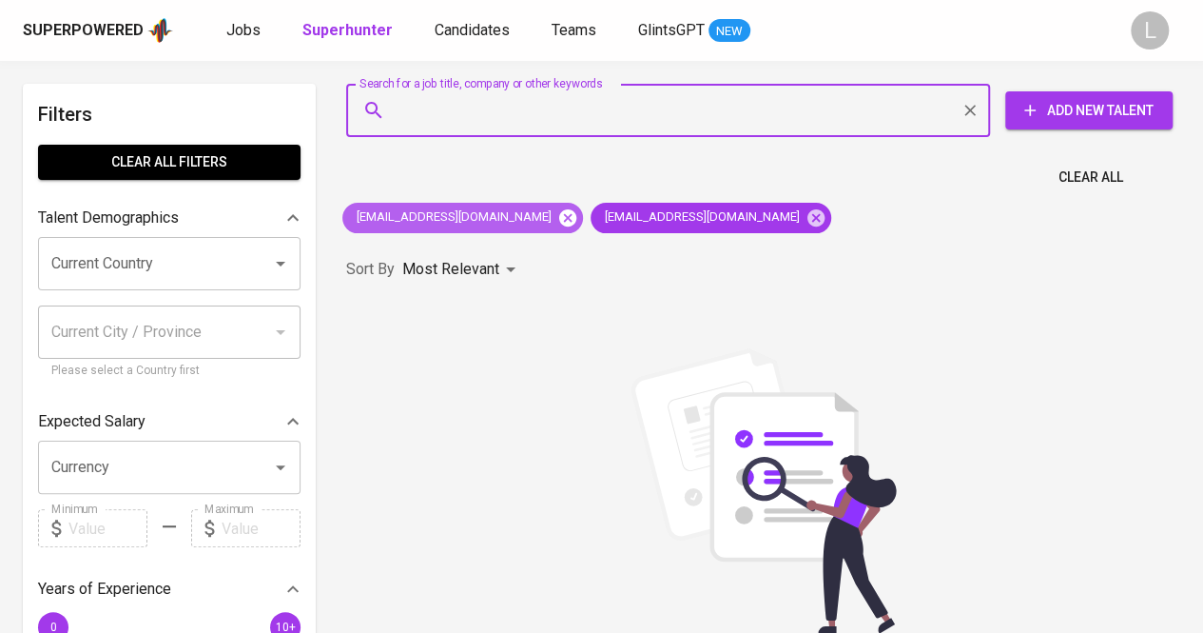
click at [559, 218] on icon at bounding box center [567, 216] width 17 height 17
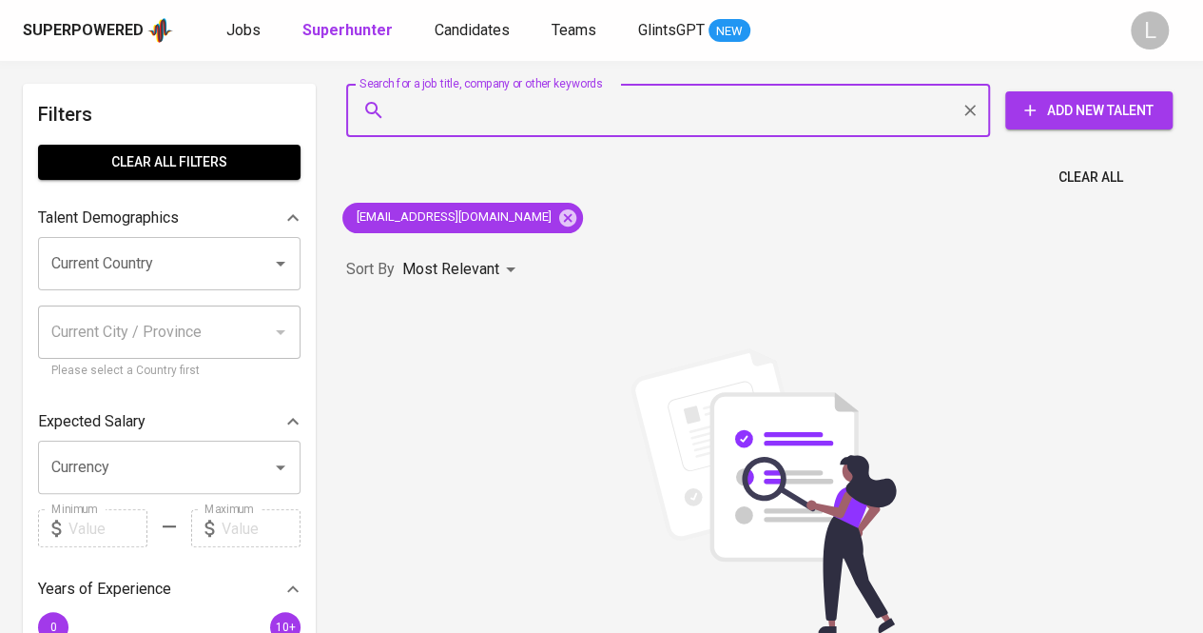
click at [517, 105] on input "Search for a job title, company or other keywords" at bounding box center [673, 110] width 560 height 36
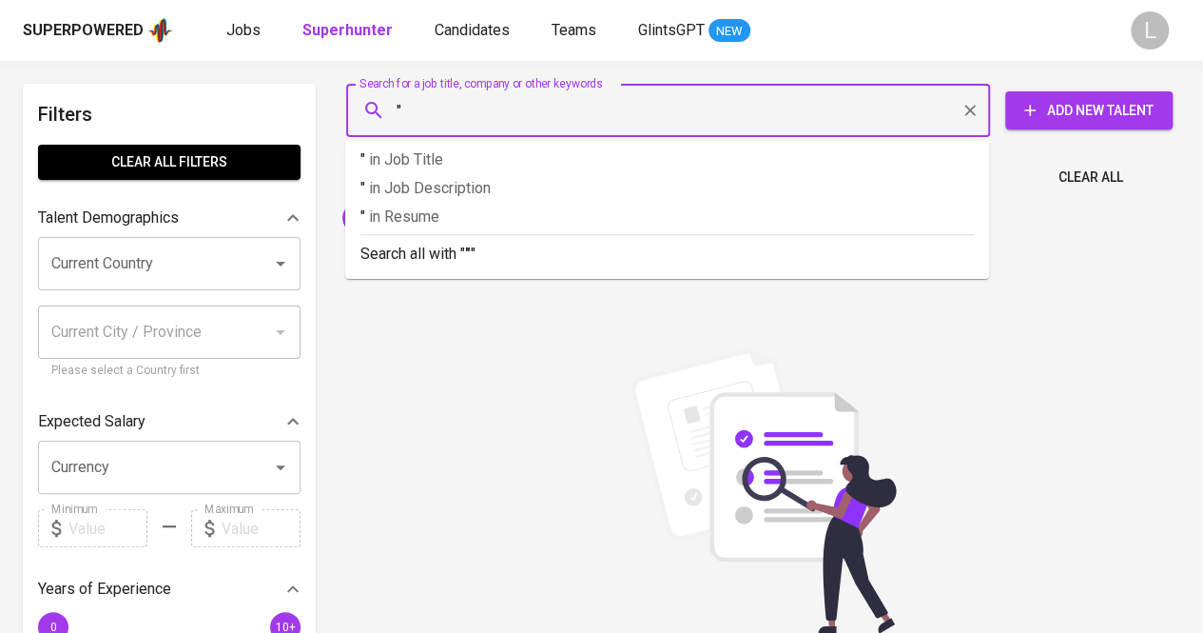
paste input "ria.olva@hotmail.com"
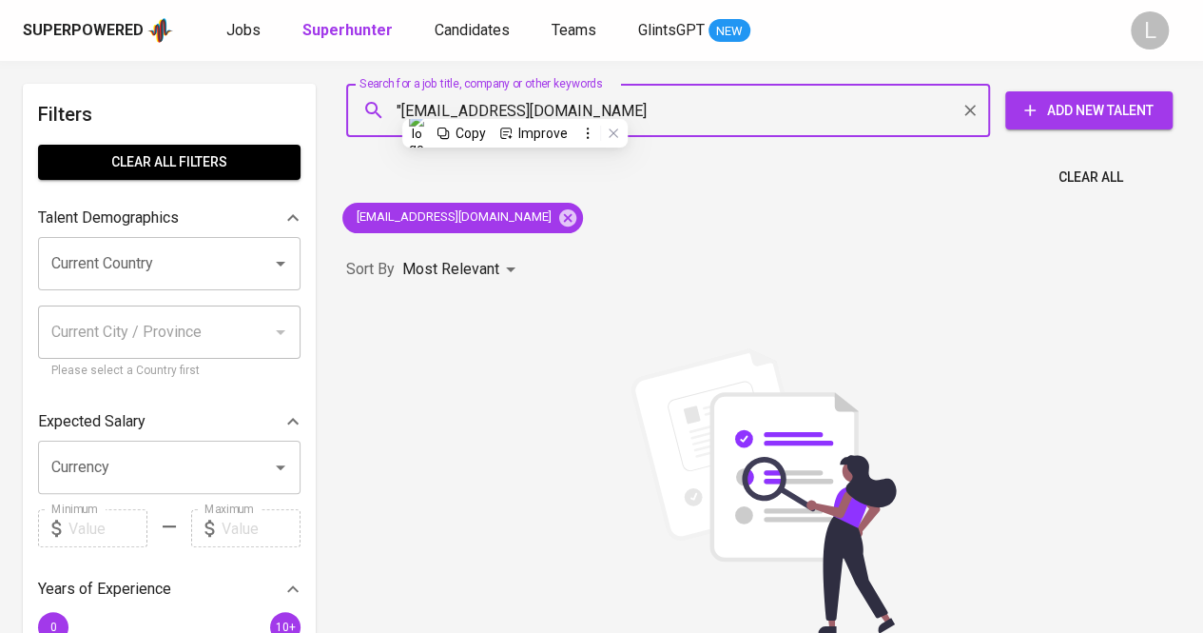
paste input "Nyoman Rindi Riani"
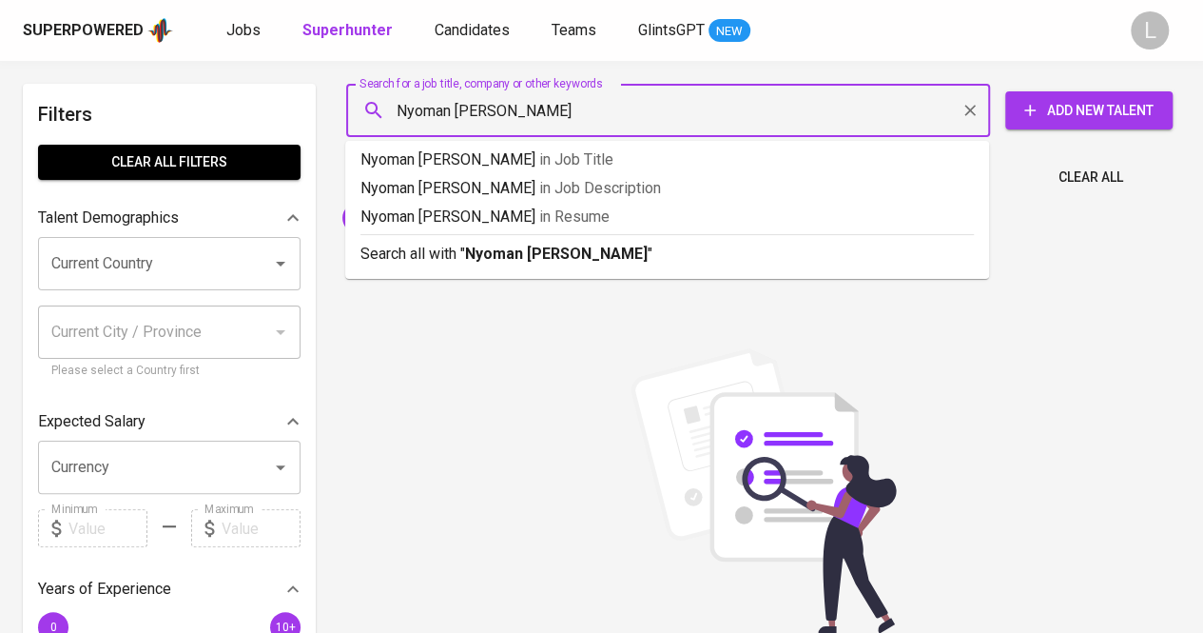
click at [395, 103] on input "Nyoman Rindi Riani" at bounding box center [673, 110] width 560 height 36
click at [565, 104] on input ""Nyoman Rindi Riani" at bounding box center [673, 110] width 560 height 36
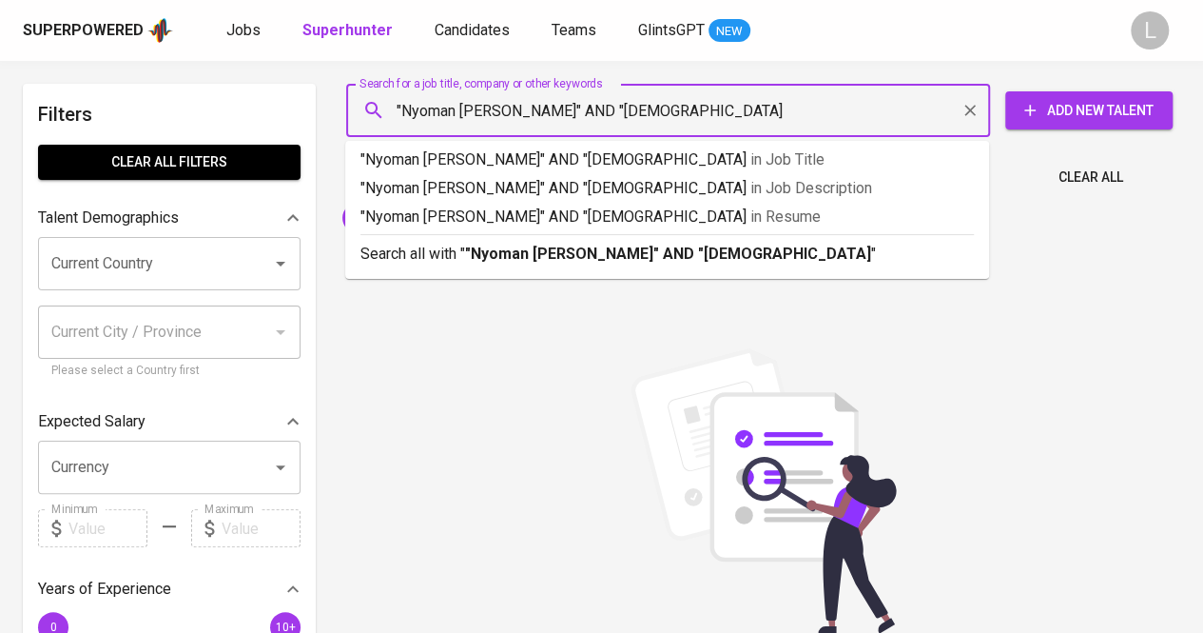
type input ""Nyoman Rindi Riani" AND "muhammadiyah""
click at [669, 246] on b ""Nyoman Rindi Riani" AND "muhammadiyah"" at bounding box center [671, 253] width 412 height 18
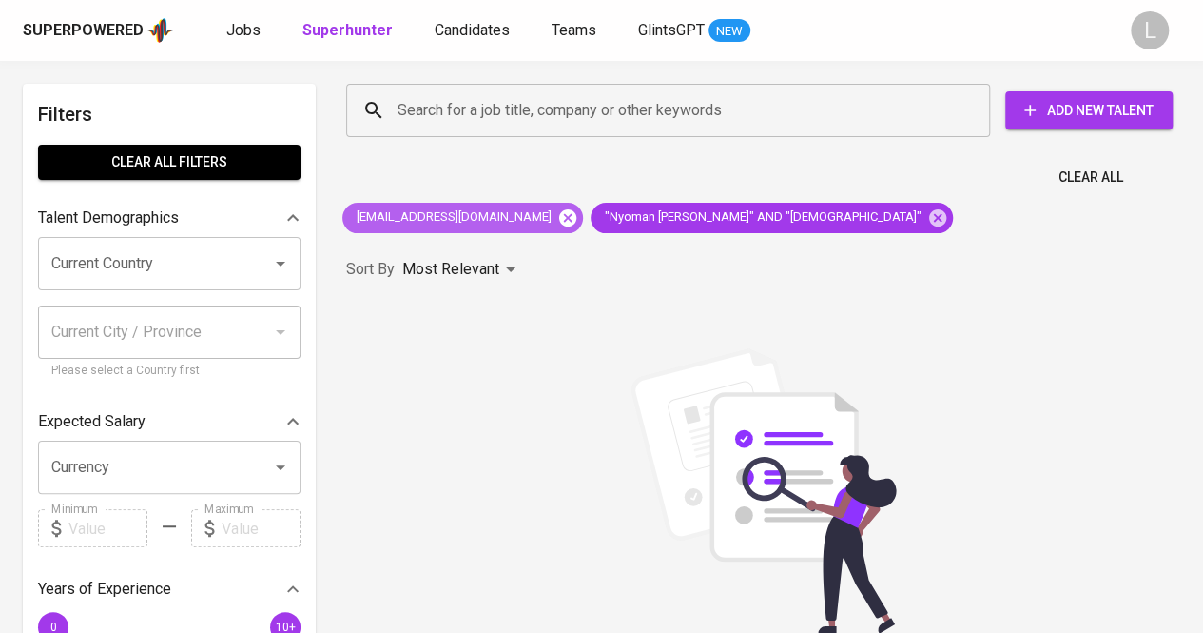
click at [557, 224] on icon at bounding box center [567, 217] width 21 height 21
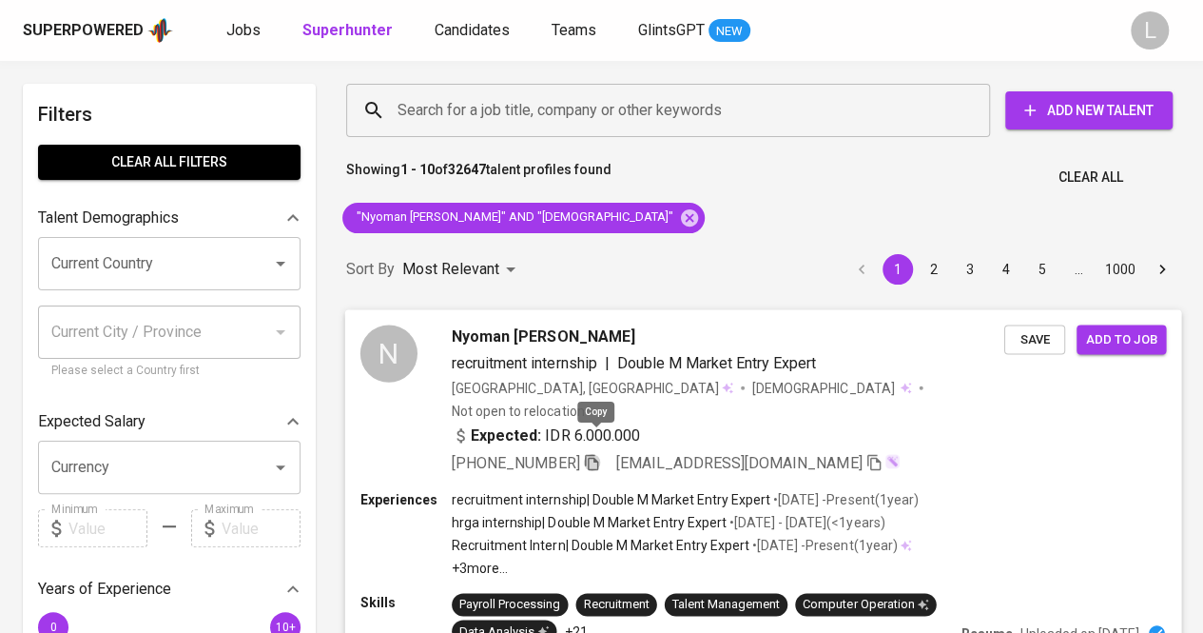
click at [595, 453] on icon "button" at bounding box center [591, 461] width 17 height 17
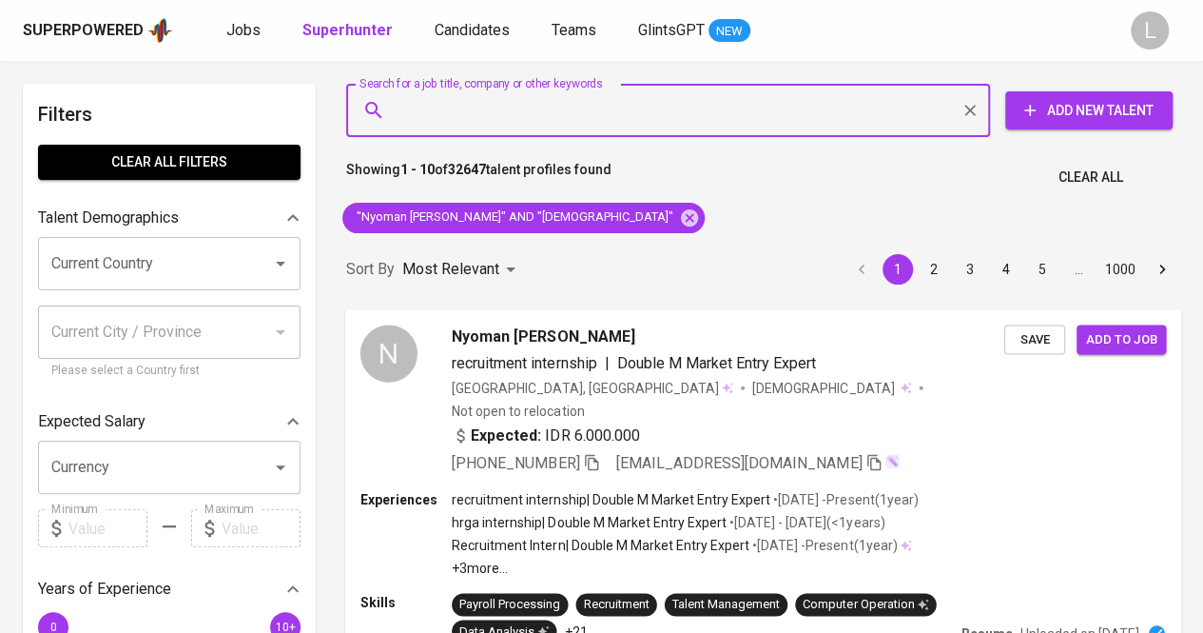
click at [734, 115] on input "Search for a job title, company or other keywords" at bounding box center [673, 110] width 560 height 36
paste input "dian.rubi@yahoo.com"
type input "dian.rubi@yahoo.com"
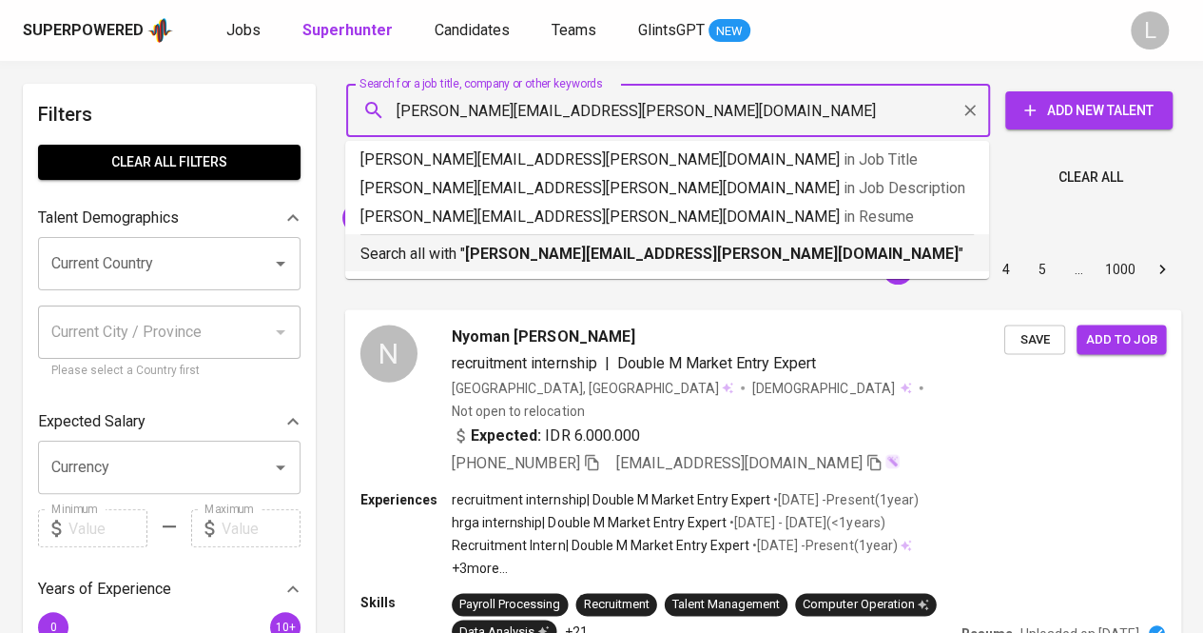
click at [606, 254] on b "dian.rubi@yahoo.com" at bounding box center [712, 253] width 494 height 18
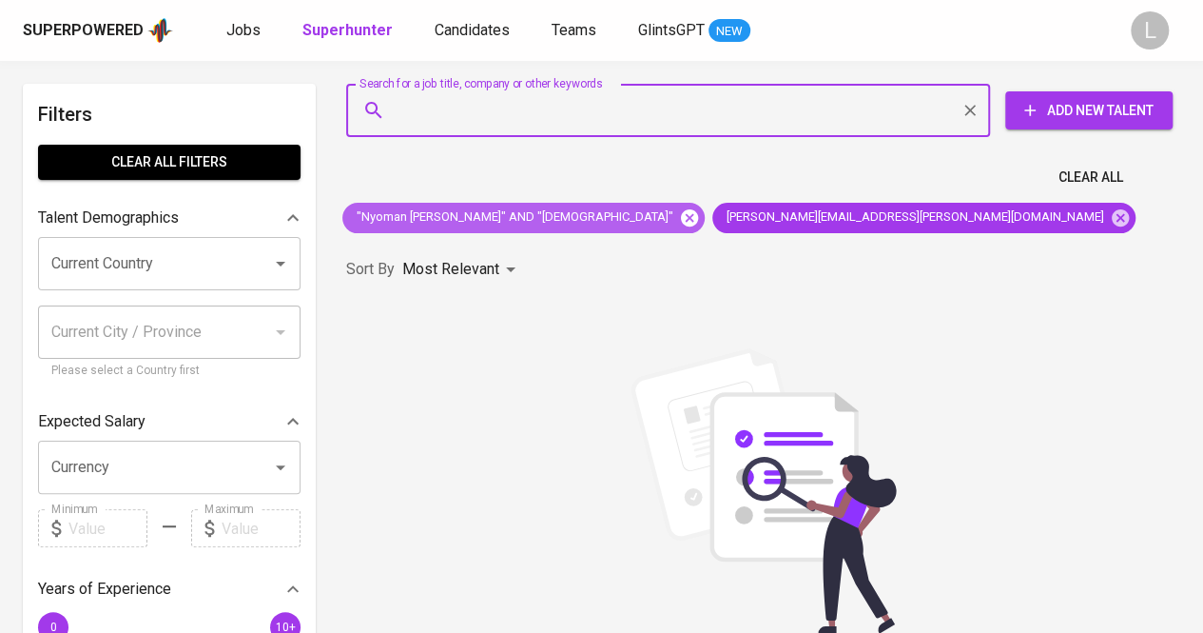
click at [681, 210] on icon at bounding box center [689, 216] width 17 height 17
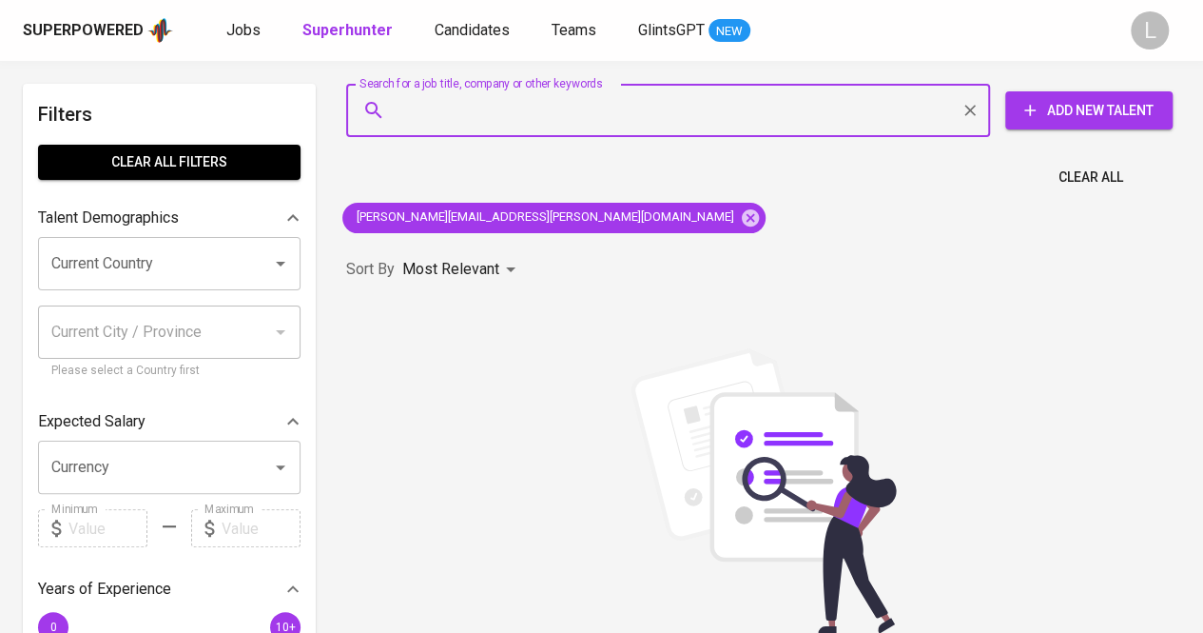
click at [630, 115] on input "Search for a job title, company or other keywords" at bounding box center [673, 110] width 560 height 36
paste input "arasindew1298@gmail.com"
type input "arasindew1298@gmail.com"
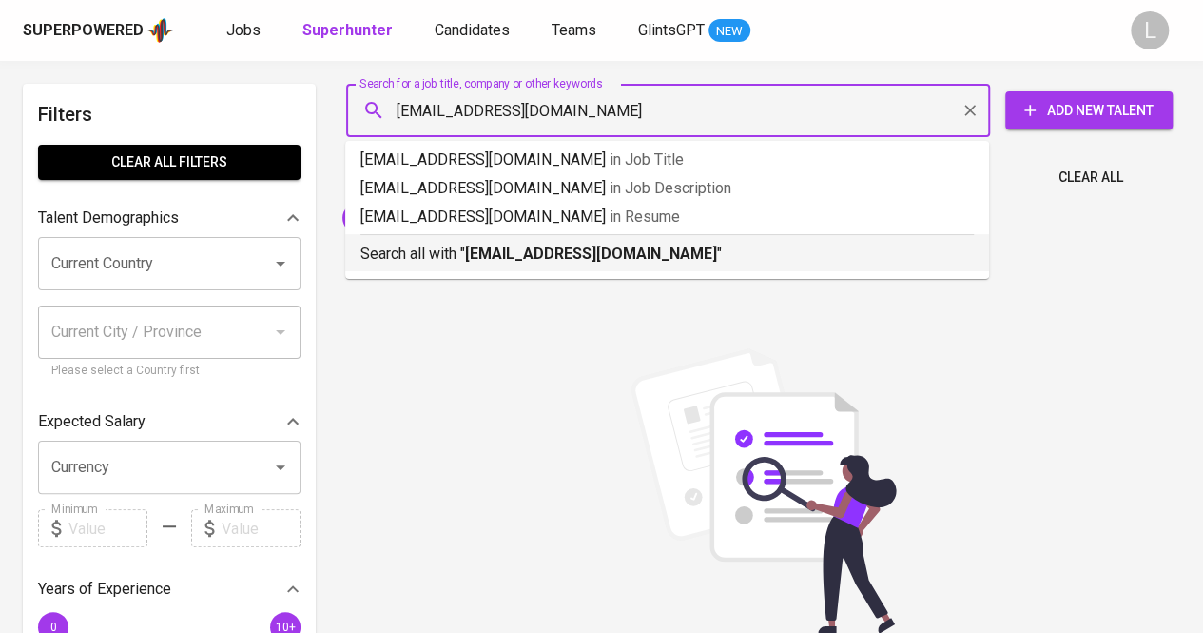
click at [639, 250] on b "arasindew1298@gmail.com" at bounding box center [591, 253] width 252 height 18
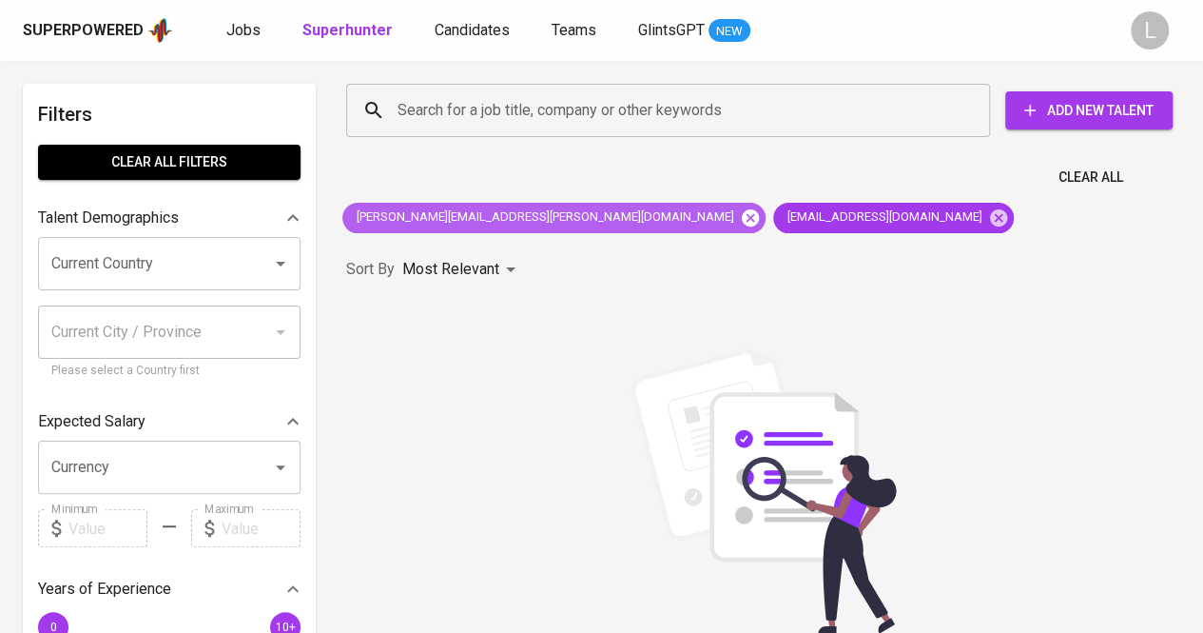
click at [740, 214] on icon at bounding box center [750, 217] width 21 height 21
